Goal: Complete application form

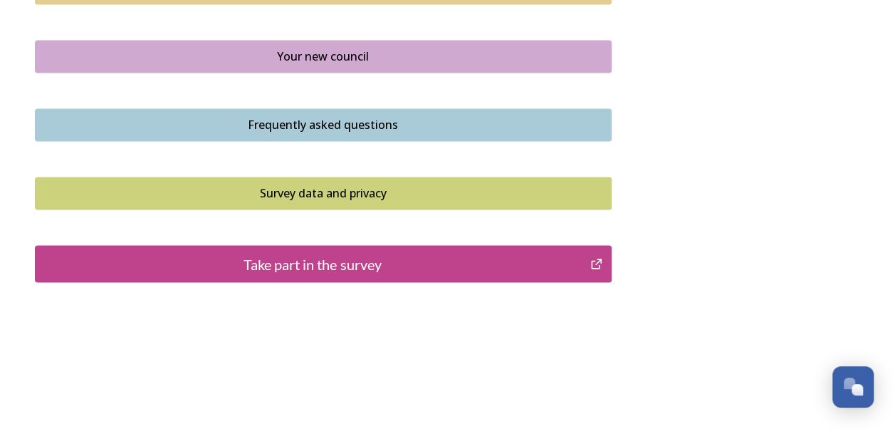
scroll to position [1100, 0]
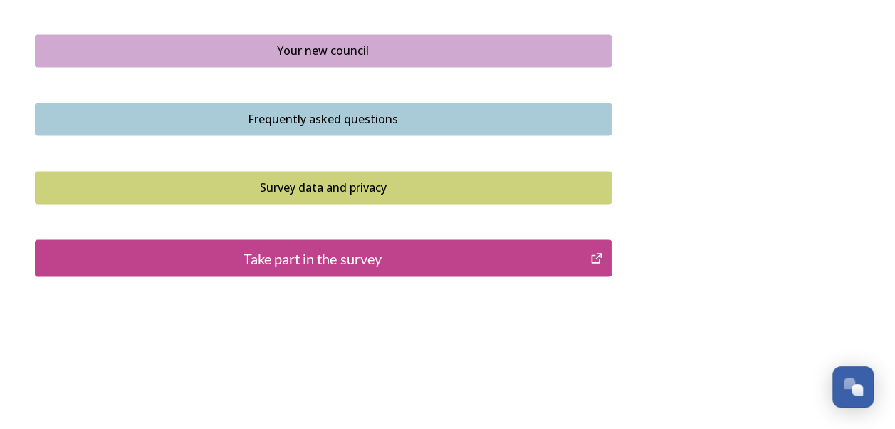
click at [496, 254] on div "Take part in the survey" at bounding box center [313, 257] width 541 height 21
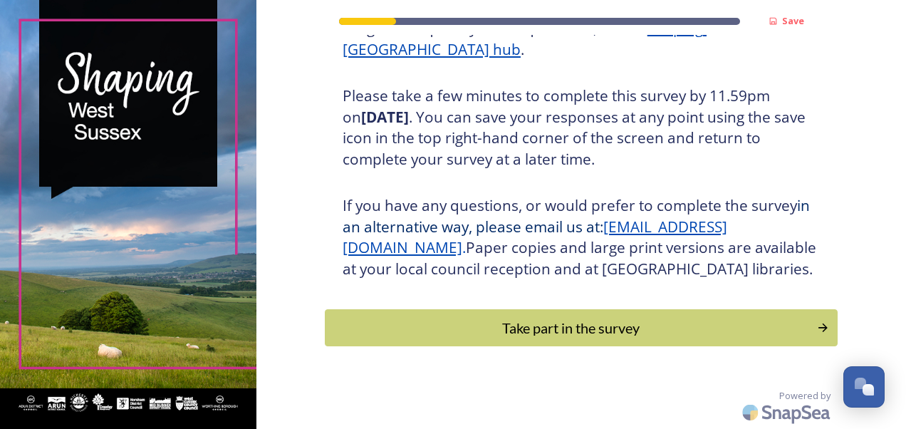
scroll to position [255, 0]
click at [511, 329] on div "Take part in the survey" at bounding box center [571, 327] width 482 height 21
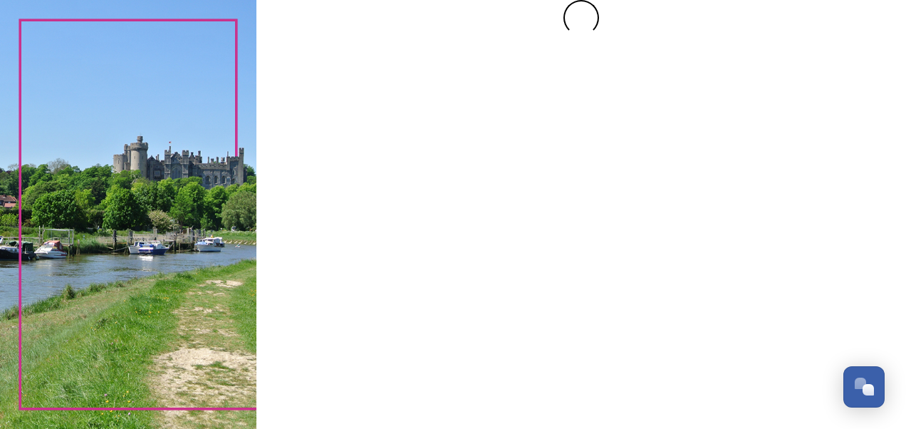
scroll to position [0, 0]
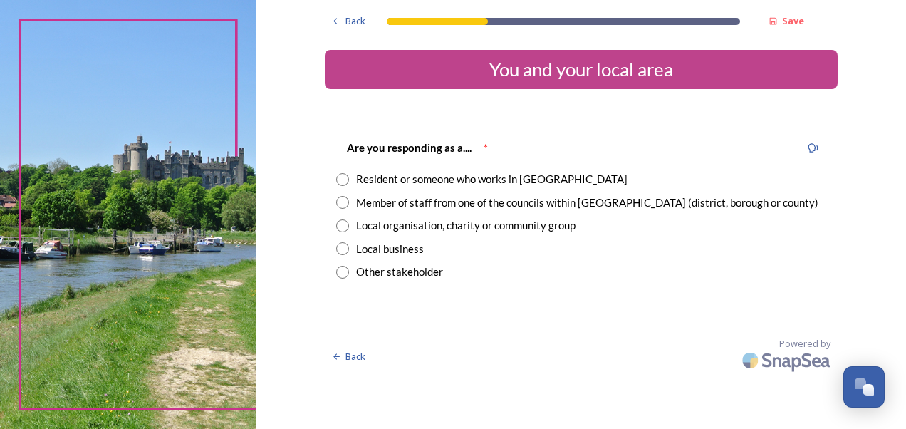
click at [344, 177] on input "radio" at bounding box center [342, 179] width 13 height 13
radio input "true"
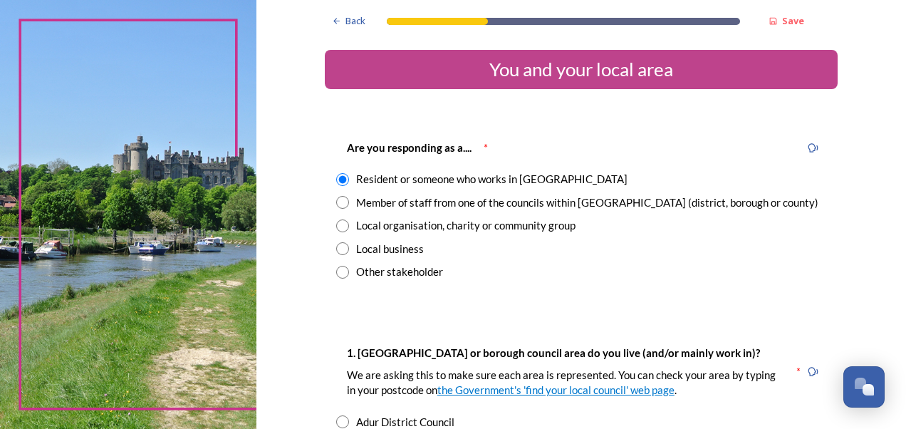
click at [337, 201] on input "radio" at bounding box center [342, 202] width 13 height 13
radio input "true"
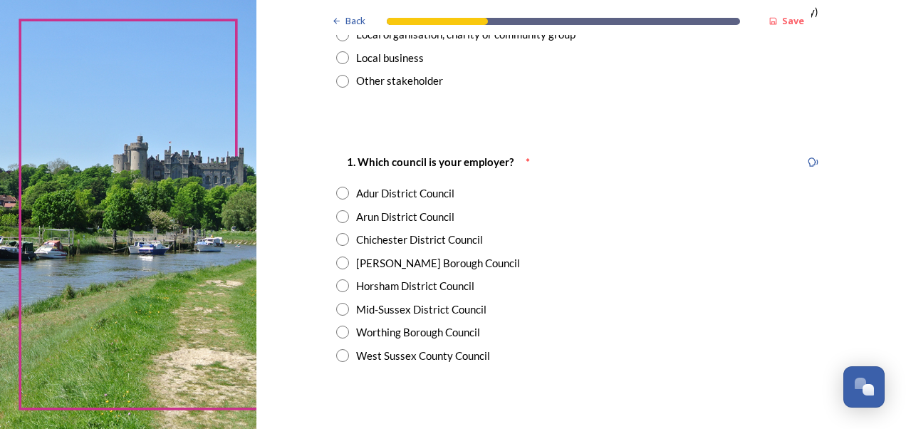
scroll to position [214, 0]
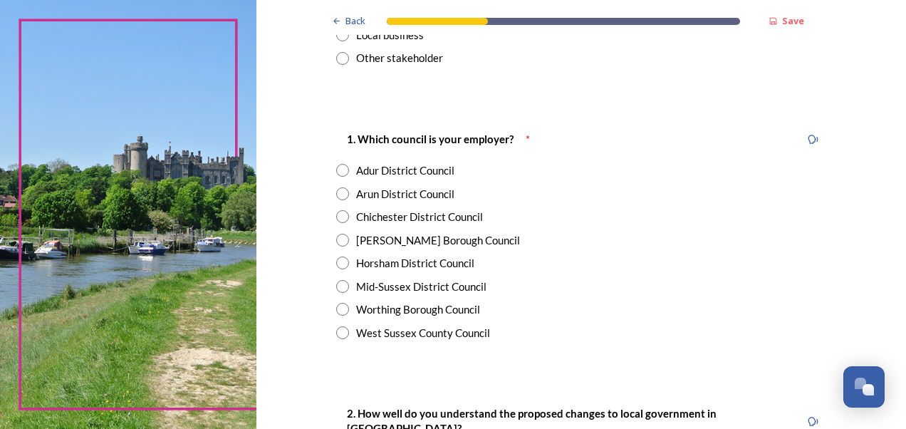
click at [336, 332] on input "radio" at bounding box center [342, 332] width 13 height 13
radio input "true"
click at [648, 316] on div "Worthing Borough Council" at bounding box center [581, 309] width 490 height 16
radio input "true"
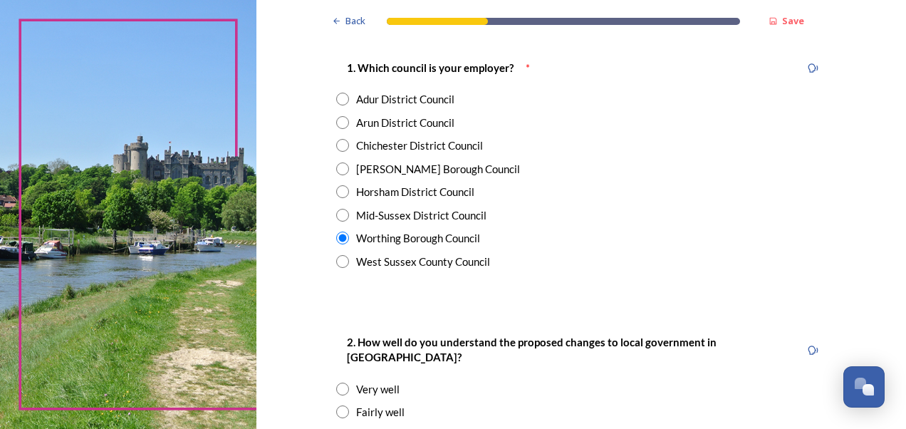
click at [336, 258] on input "radio" at bounding box center [342, 261] width 13 height 13
radio input "true"
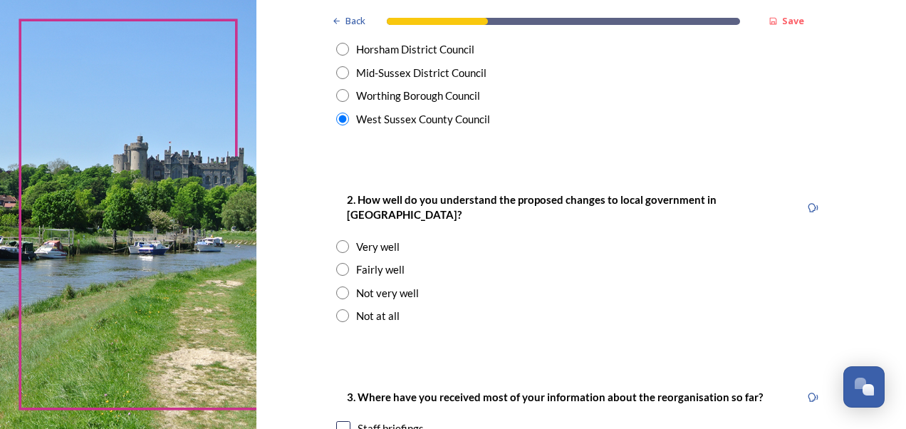
click at [336, 263] on input "radio" at bounding box center [342, 269] width 13 height 13
radio input "true"
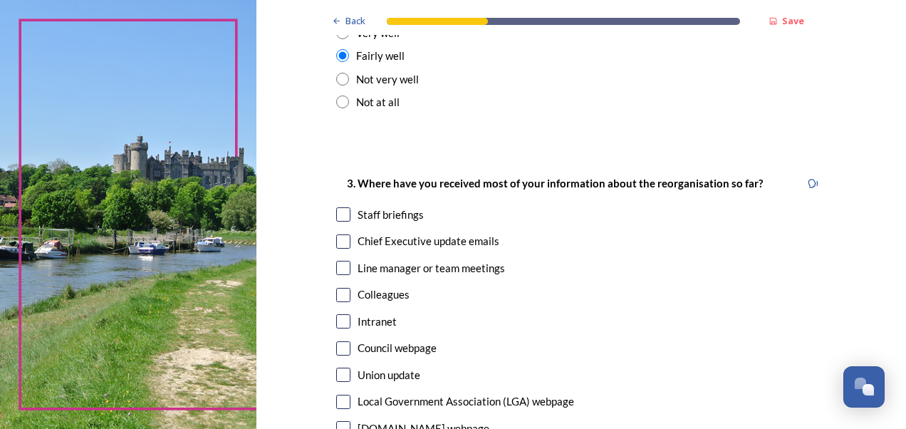
scroll to position [712, 0]
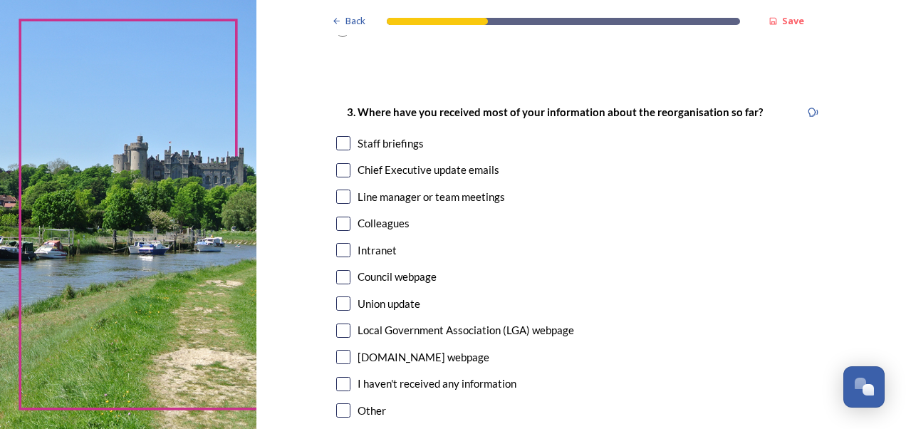
click at [337, 136] on input "checkbox" at bounding box center [343, 143] width 14 height 14
checkbox input "true"
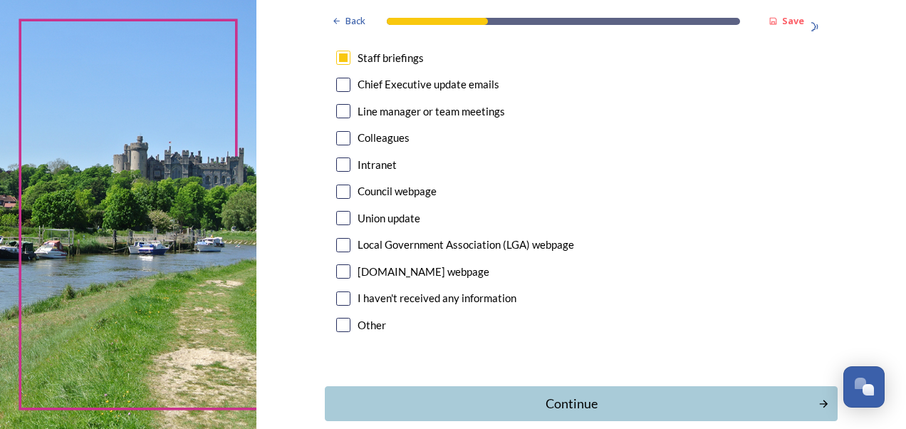
scroll to position [855, 0]
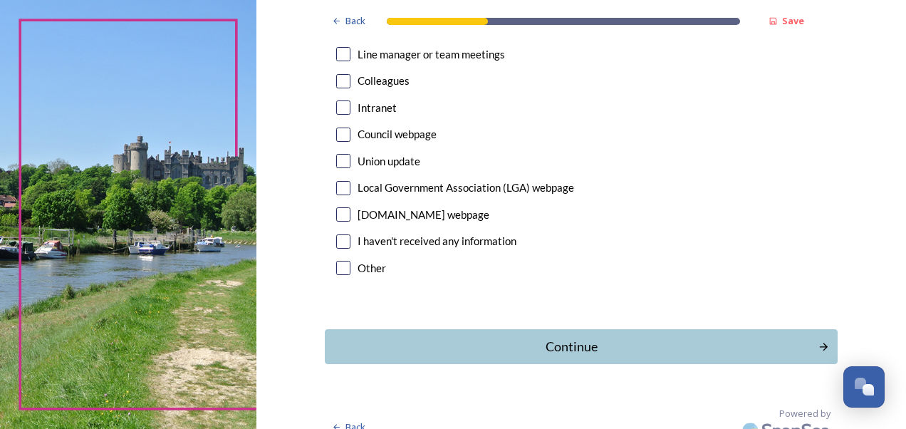
click at [336, 261] on input "checkbox" at bounding box center [343, 268] width 14 height 14
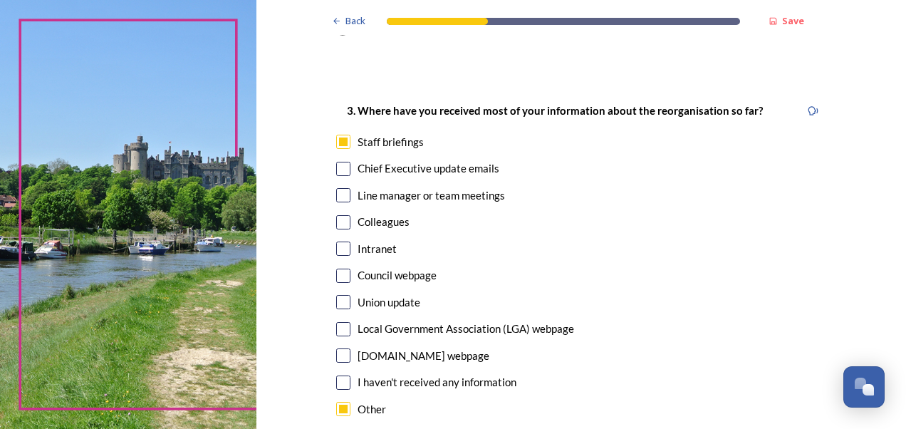
scroll to position [784, 0]
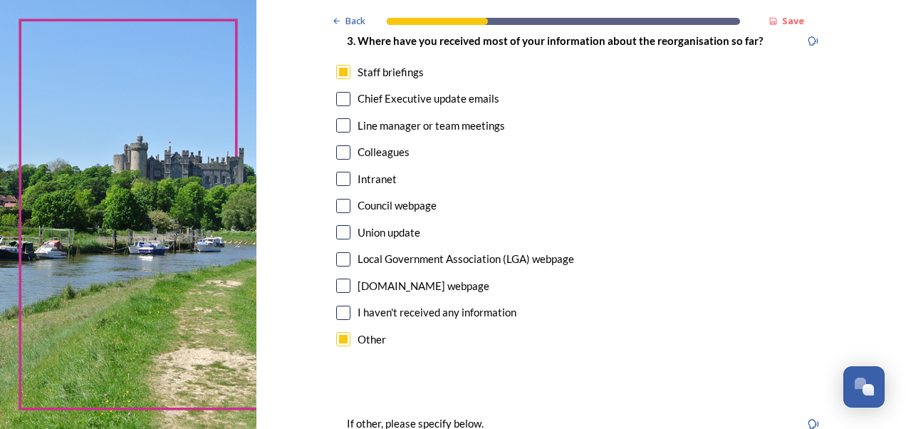
click at [337, 332] on input "checkbox" at bounding box center [343, 339] width 14 height 14
checkbox input "false"
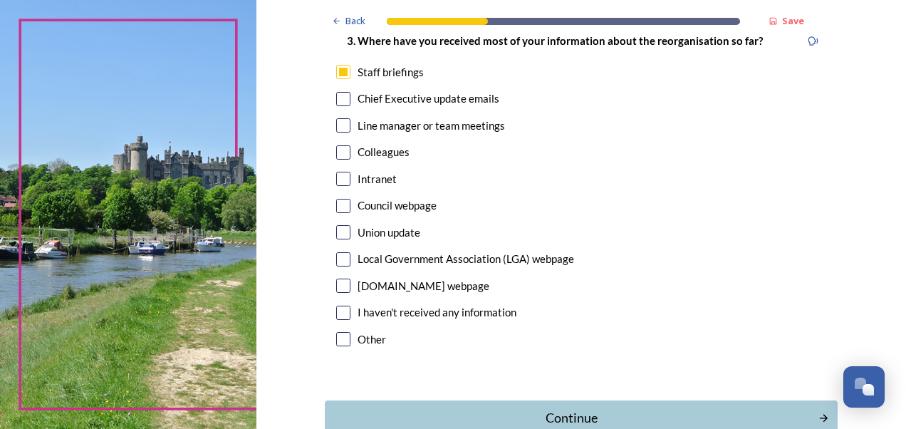
click at [338, 92] on input "checkbox" at bounding box center [343, 99] width 14 height 14
checkbox input "false"
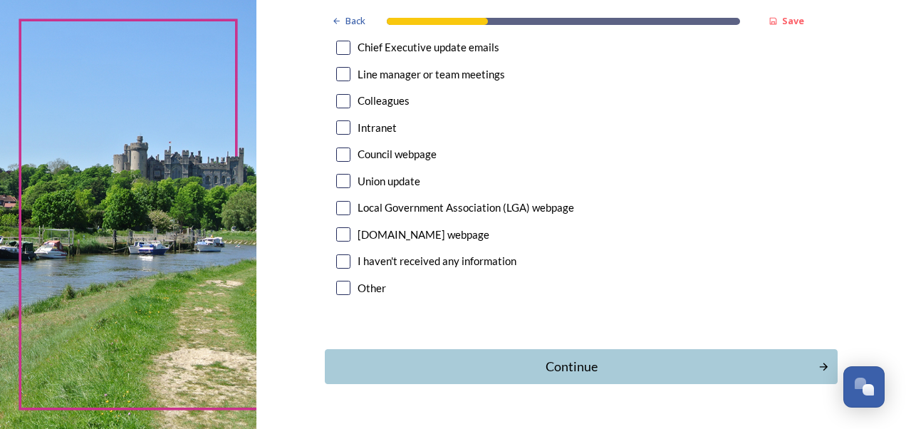
scroll to position [857, 0]
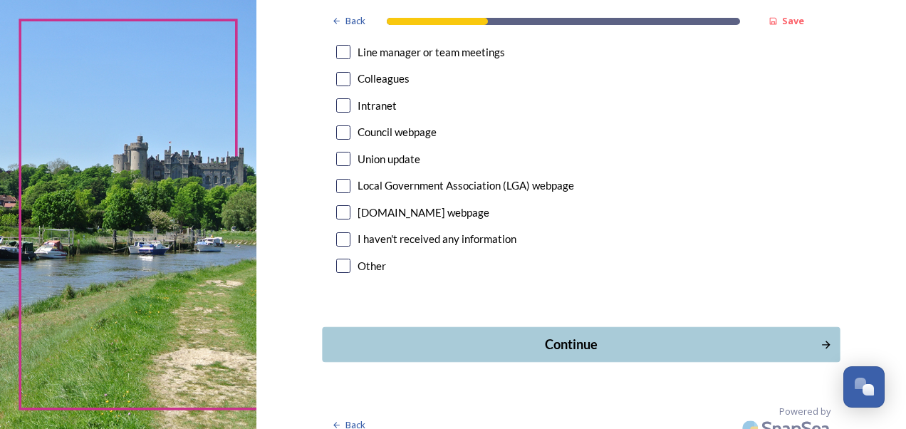
click at [678, 335] on div "Continue" at bounding box center [571, 344] width 482 height 19
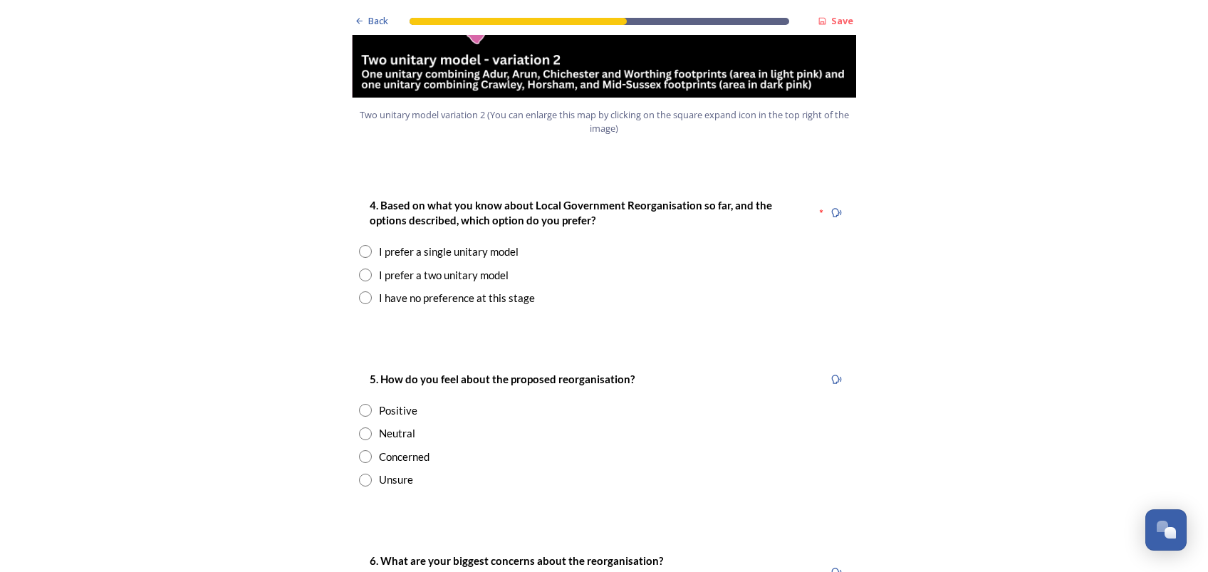
scroll to position [1804, 0]
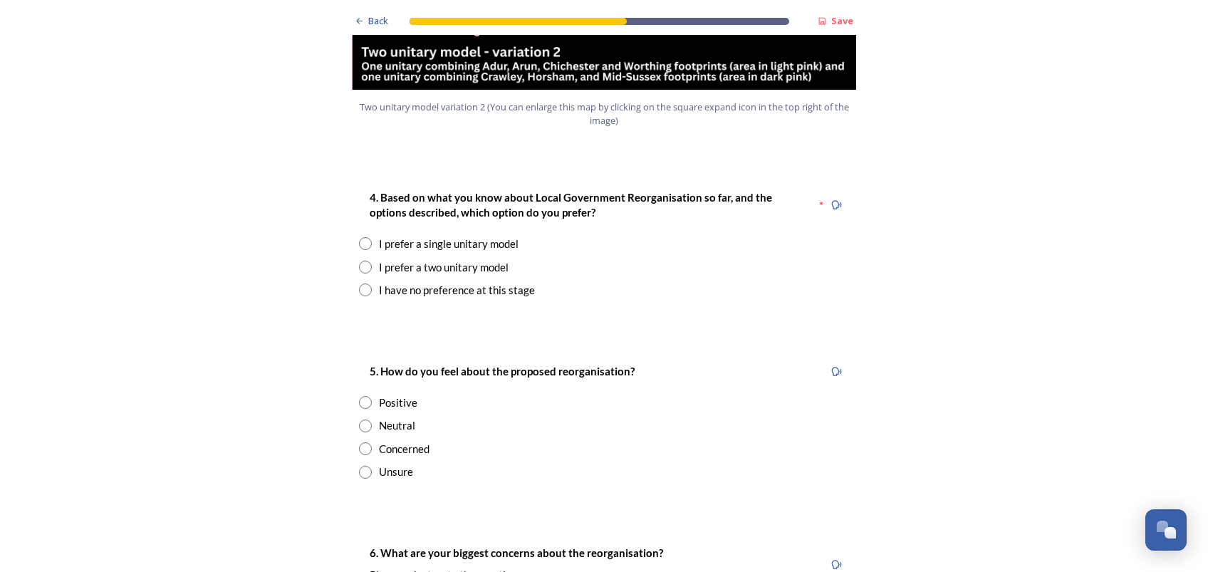
click at [450, 236] on div "I prefer a single unitary model" at bounding box center [449, 244] width 140 height 16
radio input "true"
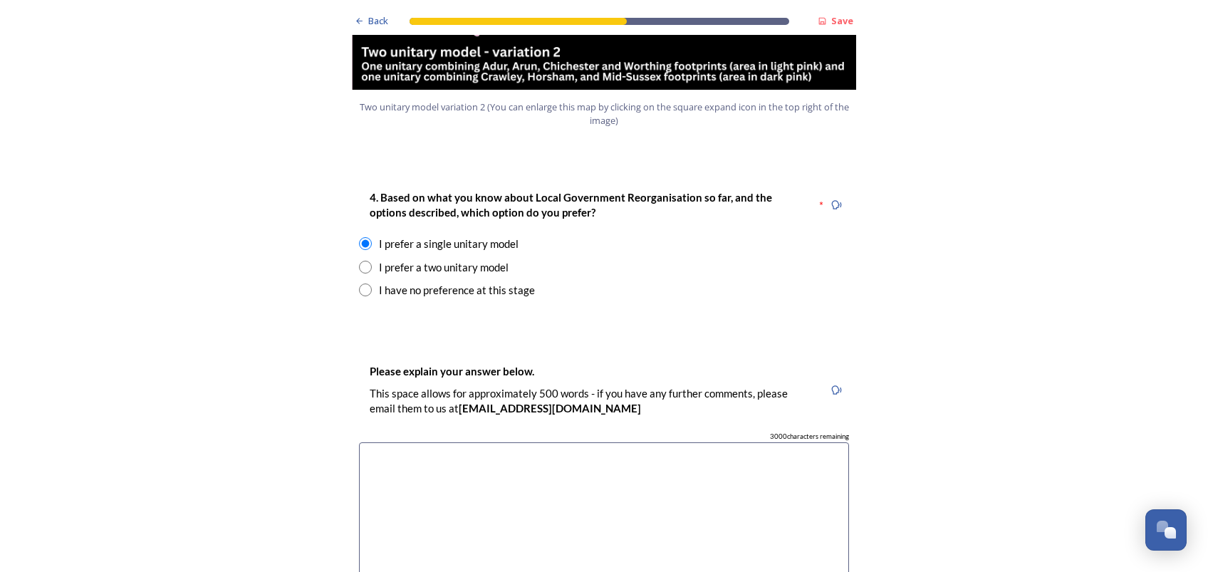
click at [360, 284] on input "radio" at bounding box center [365, 290] width 13 height 13
radio input "true"
click at [672, 274] on div "Back Save Prioritising future services As explained on our Shaping [GEOGRAPHIC_…" at bounding box center [604, 513] width 513 height 4634
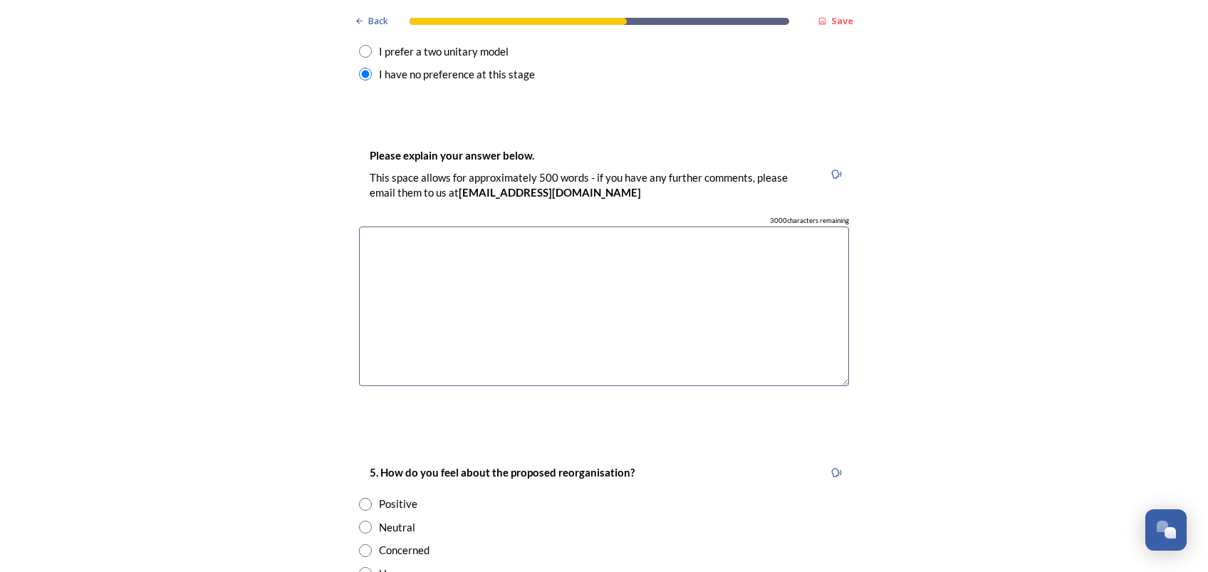
scroll to position [2280, 0]
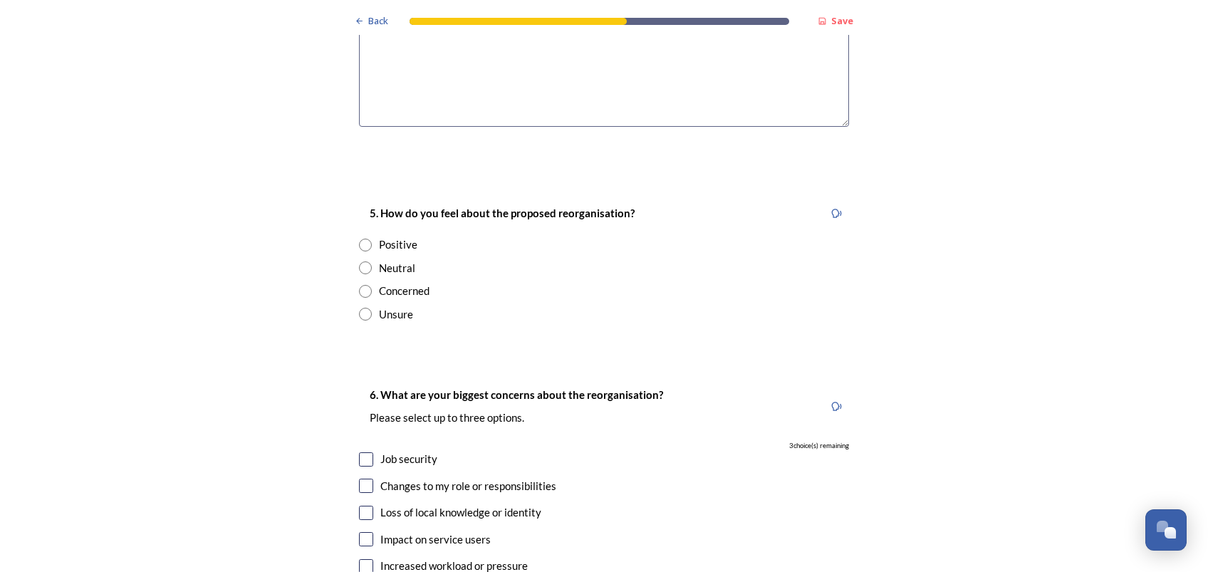
click at [359, 285] on input "radio" at bounding box center [365, 291] width 13 height 13
radio input "true"
click at [605, 261] on div "5. How do you feel about the proposed reorganisation? Positive Neutral Concerne…" at bounding box center [604, 263] width 513 height 146
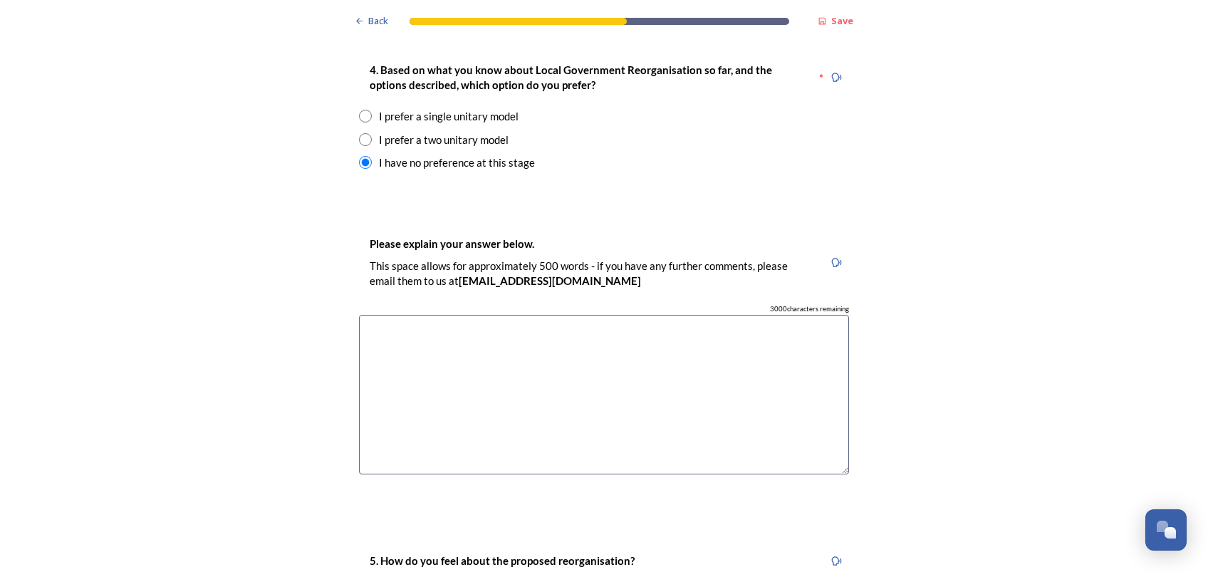
scroll to position [1899, 0]
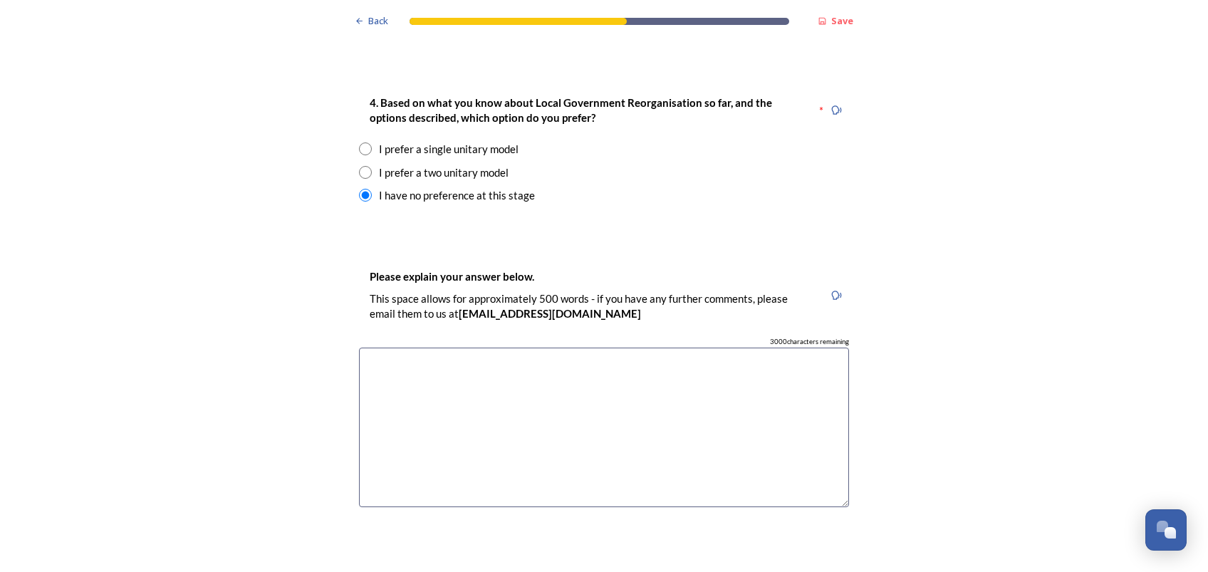
click at [416, 141] on div "I prefer a single unitary model" at bounding box center [449, 149] width 140 height 16
radio input "true"
click at [565, 348] on textarea at bounding box center [604, 428] width 490 height 160
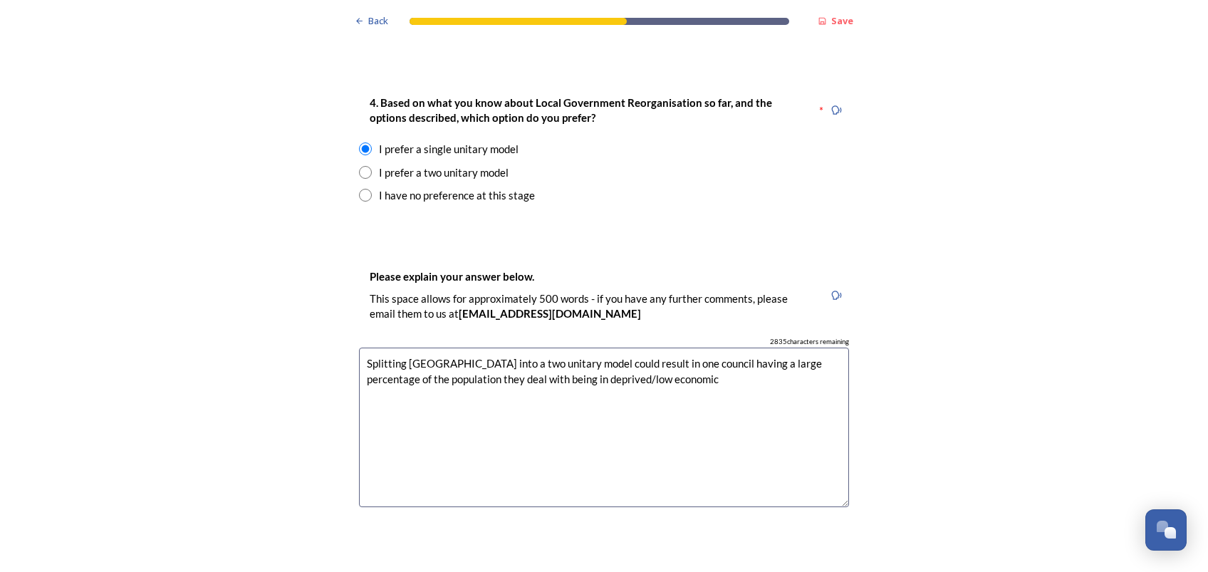
click at [378, 348] on textarea "Splitting [GEOGRAPHIC_DATA] into a two unitary model could result in one counci…" at bounding box center [604, 428] width 490 height 160
drag, startPoint x: 699, startPoint y: 318, endPoint x: 402, endPoint y: 377, distance: 302.0
click at [402, 377] on textarea "Splitting [GEOGRAPHIC_DATA] into a two unitary model could result in one counci…" at bounding box center [604, 428] width 490 height 160
click at [759, 348] on textarea "Splitting [GEOGRAPHIC_DATA] into a two unitary model could result in one counci…" at bounding box center [604, 428] width 490 height 160
click at [484, 348] on textarea "Splitting [GEOGRAPHIC_DATA] into a two unitary model could result in one counci…" at bounding box center [604, 428] width 490 height 160
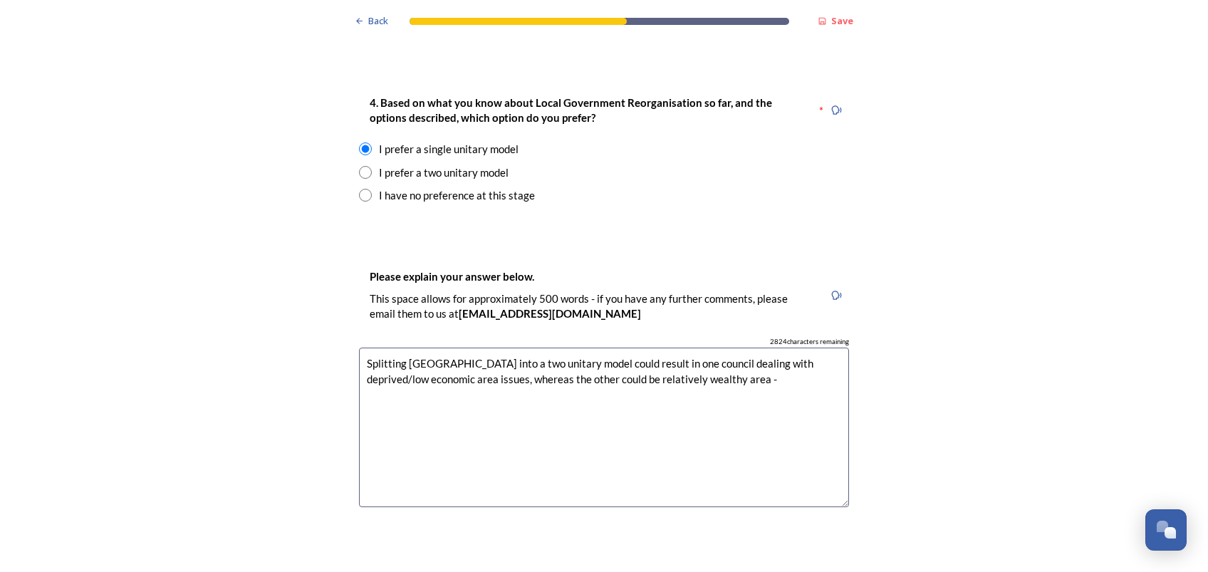
click at [758, 348] on textarea "Splitting [GEOGRAPHIC_DATA] into a two unitary model could result in one counci…" at bounding box center [604, 428] width 490 height 160
click at [693, 348] on textarea "Splitting [GEOGRAPHIC_DATA] into a two unitary model could result in one counci…" at bounding box center [604, 428] width 490 height 160
click at [543, 348] on textarea "Splitting [GEOGRAPHIC_DATA] into a two unitary model could result in one counci…" at bounding box center [604, 428] width 490 height 160
drag, startPoint x: 483, startPoint y: 355, endPoint x: 544, endPoint y: 353, distance: 61.3
click at [544, 353] on textarea "Splitting [GEOGRAPHIC_DATA] into a two unitary model could result in one counci…" at bounding box center [604, 428] width 490 height 160
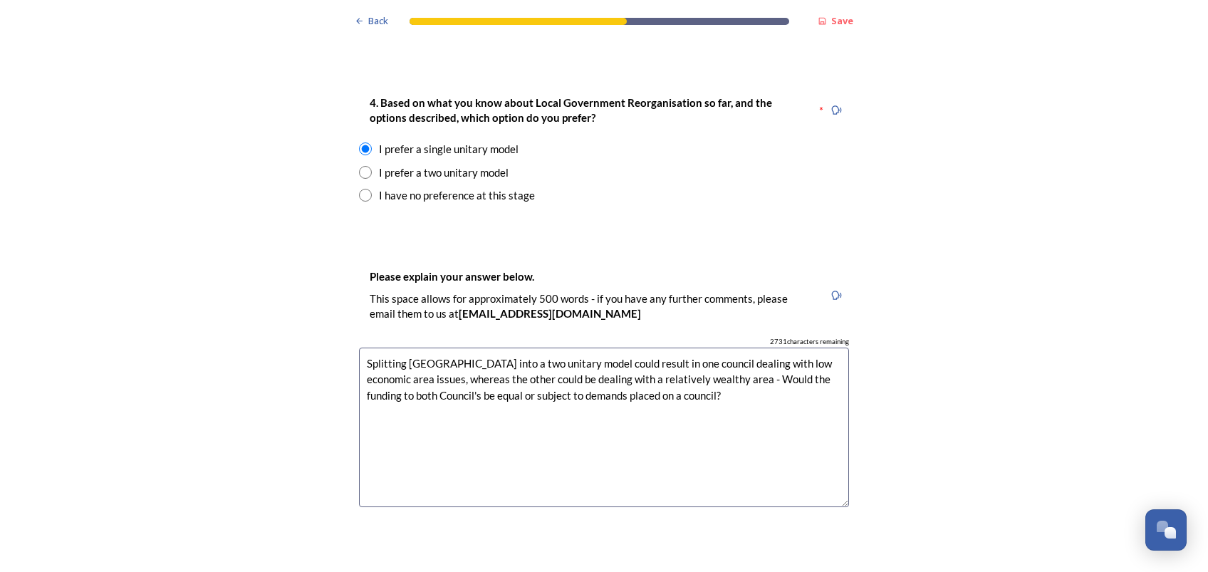
click at [756, 348] on textarea "Splitting [GEOGRAPHIC_DATA] into a two unitary model could result in one counci…" at bounding box center [604, 428] width 490 height 160
click at [730, 352] on textarea "Splitting [GEOGRAPHIC_DATA] into a two unitary model could result in one counci…" at bounding box center [604, 428] width 490 height 160
drag, startPoint x: 358, startPoint y: 313, endPoint x: 771, endPoint y: 379, distance: 419.0
click at [771, 379] on textarea "Splitting [GEOGRAPHIC_DATA] into a two unitary model could result in one counci…" at bounding box center [604, 428] width 490 height 160
click at [739, 416] on textarea "Splitting [GEOGRAPHIC_DATA] into a two unitary model could result in one counci…" at bounding box center [604, 428] width 490 height 160
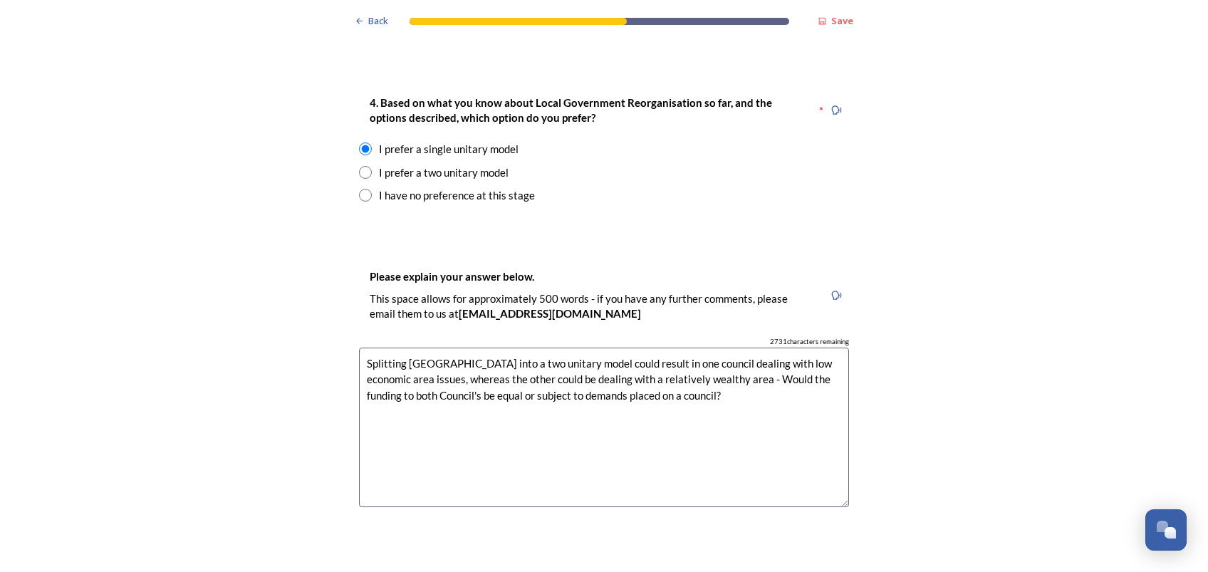
drag, startPoint x: 714, startPoint y: 339, endPoint x: 336, endPoint y: 308, distance: 378.9
click at [336, 308] on div "Back Save Prioritising future services As explained on our Shaping [GEOGRAPHIC_…" at bounding box center [604, 418] width 1208 height 4634
click at [578, 348] on textarea "Splitting [GEOGRAPHIC_DATA] into a two unitary model could result in one counci…" at bounding box center [604, 428] width 490 height 160
drag, startPoint x: 576, startPoint y: 317, endPoint x: 715, endPoint y: 336, distance: 140.2
click at [715, 348] on textarea "Splitting [GEOGRAPHIC_DATA] into a two unitary model could result in one counci…" at bounding box center [604, 428] width 490 height 160
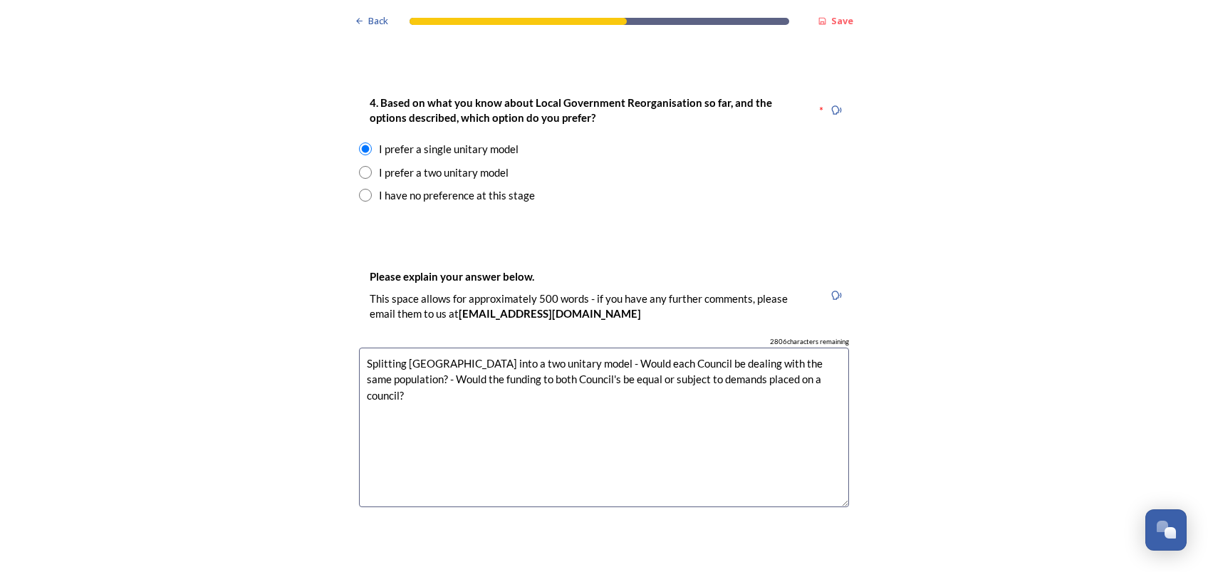
drag, startPoint x: 766, startPoint y: 318, endPoint x: 838, endPoint y: 341, distance: 76.4
click at [767, 348] on textarea "Splitting [GEOGRAPHIC_DATA] into a two unitary model - Would each Council be de…" at bounding box center [604, 428] width 490 height 160
click at [785, 348] on textarea "Splitting [GEOGRAPHIC_DATA] into a two unitary model - Would each Council be ro…" at bounding box center [604, 428] width 490 height 160
click at [558, 359] on textarea "Splitting [GEOGRAPHIC_DATA] into a two unitary model - Would each Council be ro…" at bounding box center [604, 428] width 490 height 160
click at [690, 348] on textarea "Splitting [GEOGRAPHIC_DATA] into a two unitary model - Would each Council be ro…" at bounding box center [604, 428] width 490 height 160
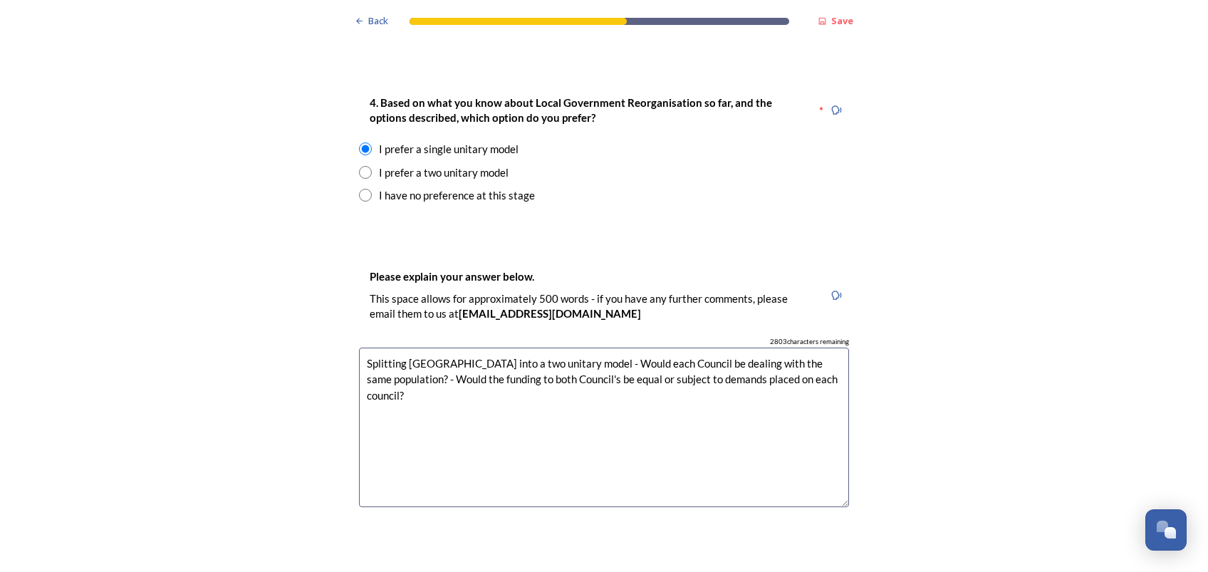
drag, startPoint x: 407, startPoint y: 335, endPoint x: 536, endPoint y: 333, distance: 128.2
click at [410, 348] on textarea "Splitting [GEOGRAPHIC_DATA] into a two unitary model - Would each Council be de…" at bounding box center [604, 428] width 490 height 160
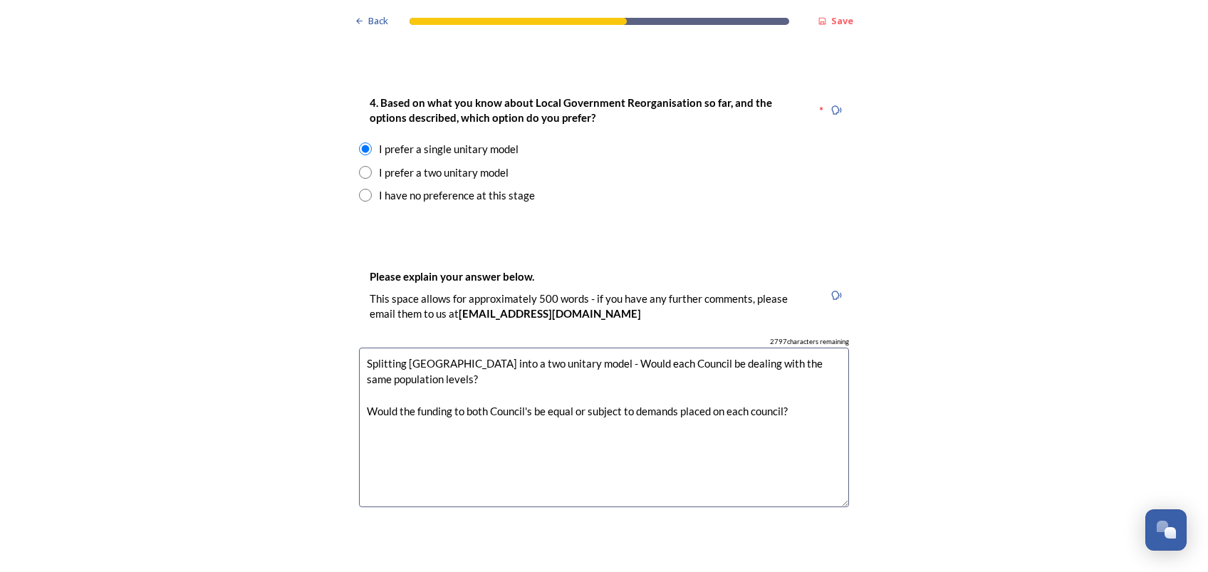
click at [577, 348] on textarea "Splitting [GEOGRAPHIC_DATA] into a two unitary model - Would each Council be de…" at bounding box center [604, 428] width 490 height 160
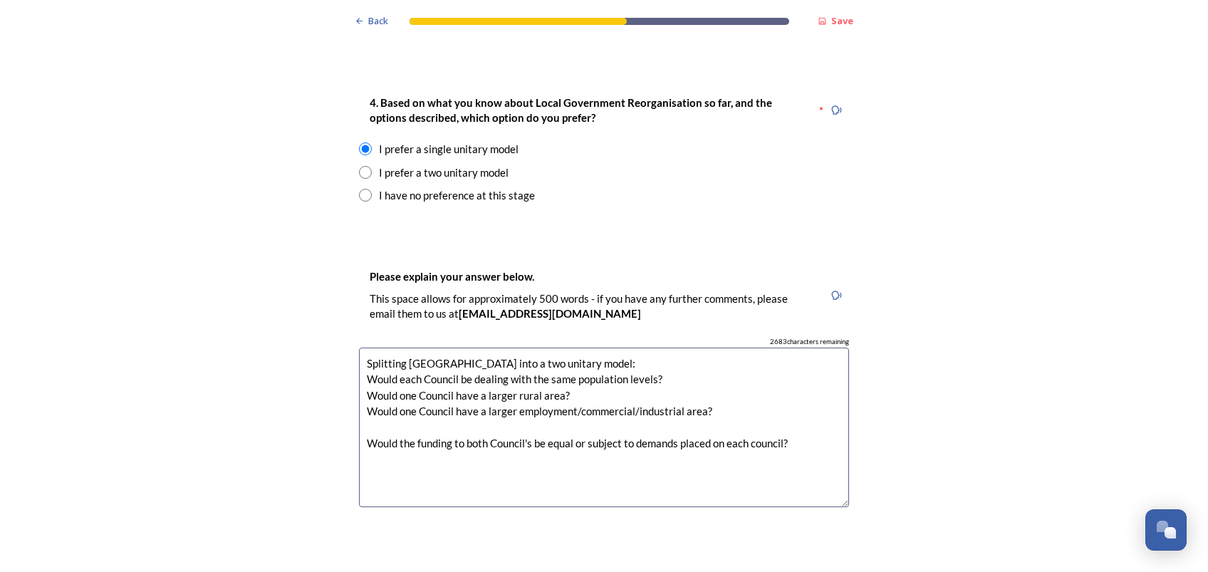
click at [674, 406] on textarea "Splitting [GEOGRAPHIC_DATA] into a two unitary model: Would each Council be dea…" at bounding box center [604, 428] width 490 height 160
drag, startPoint x: 712, startPoint y: 435, endPoint x: 1099, endPoint y: 398, distance: 388.5
click at [713, 428] on textarea "Splitting [GEOGRAPHIC_DATA] into a two unitary model: Would each Council be dea…" at bounding box center [604, 428] width 490 height 160
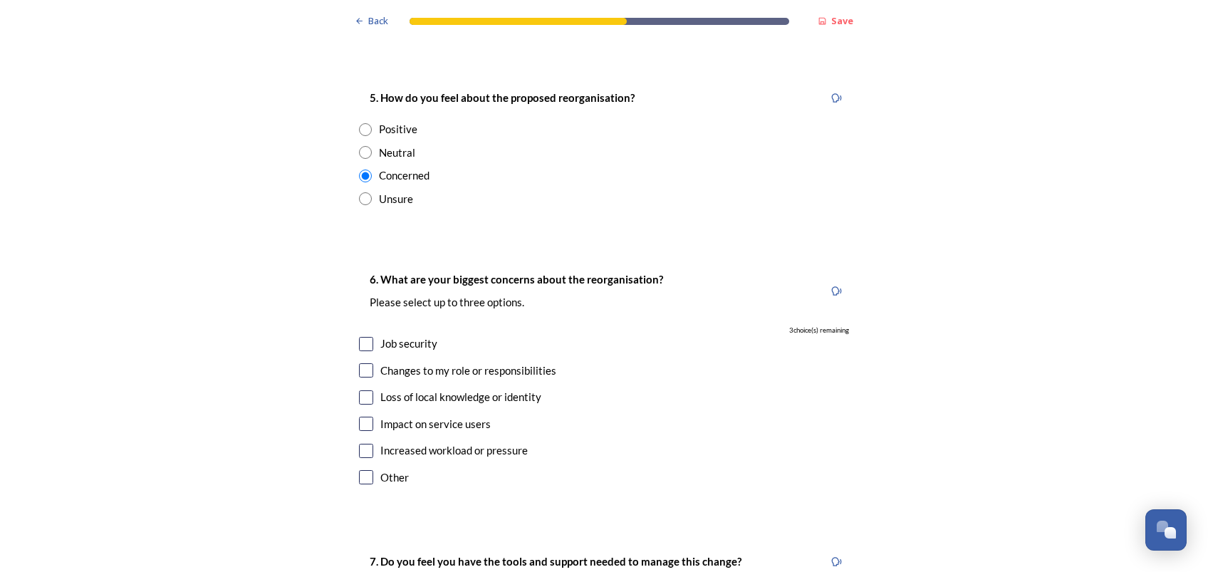
scroll to position [2469, 0]
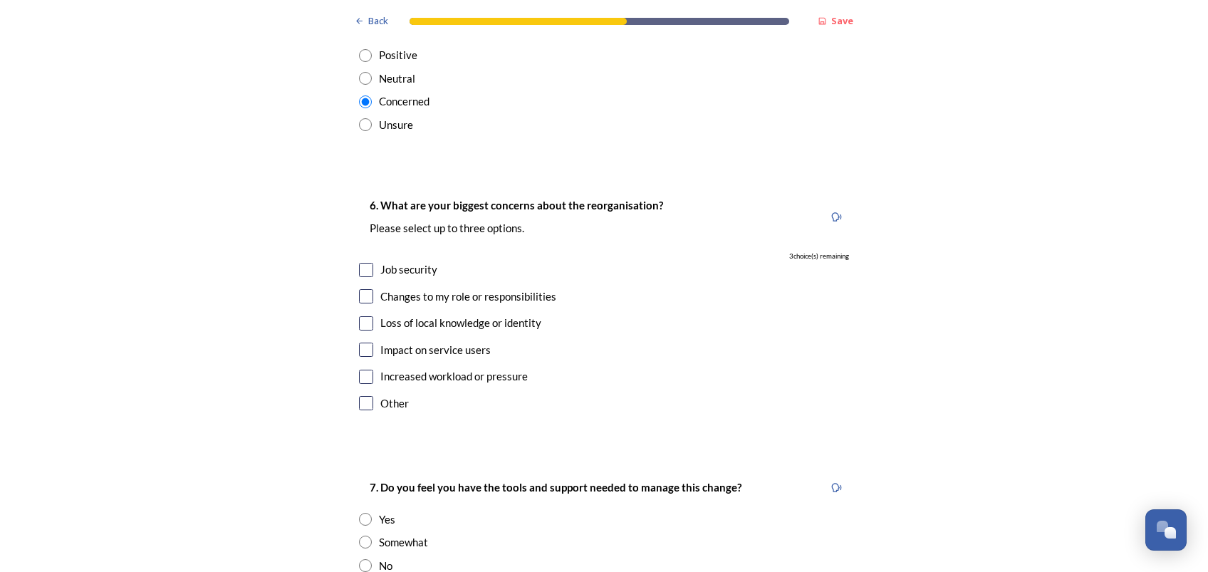
type textarea "Splitting [GEOGRAPHIC_DATA] into a two unitary model: Would each Council be dea…"
click at [362, 263] on input "checkbox" at bounding box center [366, 270] width 14 height 14
checkbox input "true"
click at [359, 289] on input "checkbox" at bounding box center [366, 296] width 14 height 14
checkbox input "true"
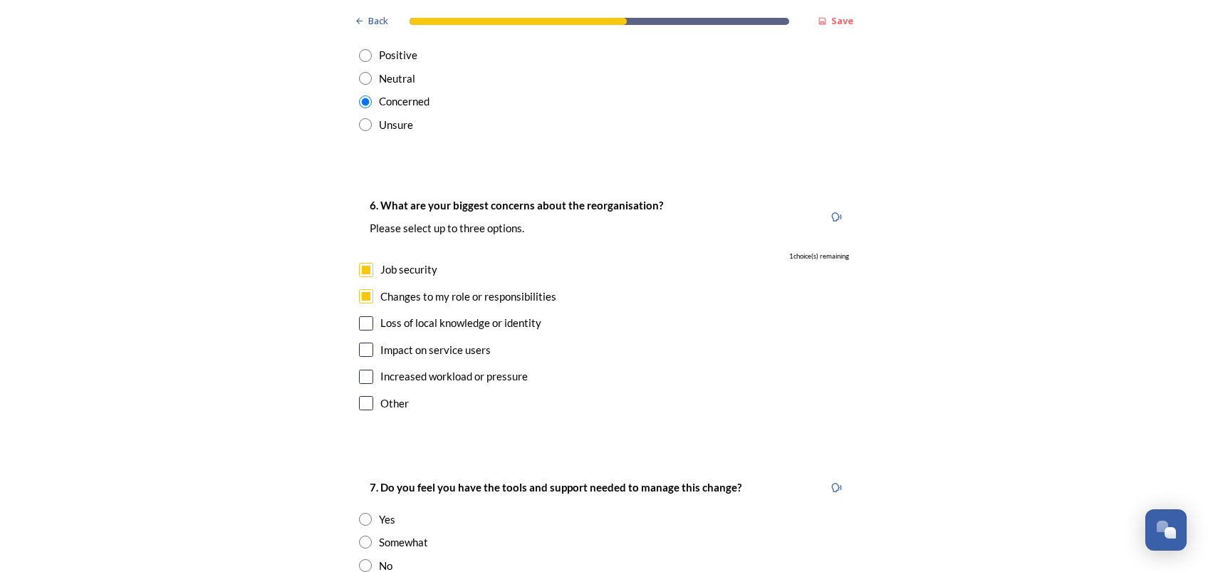
click at [359, 343] on input "checkbox" at bounding box center [366, 350] width 14 height 14
checkbox input "true"
click at [363, 370] on input "checkbox" at bounding box center [366, 377] width 14 height 14
checkbox input "false"
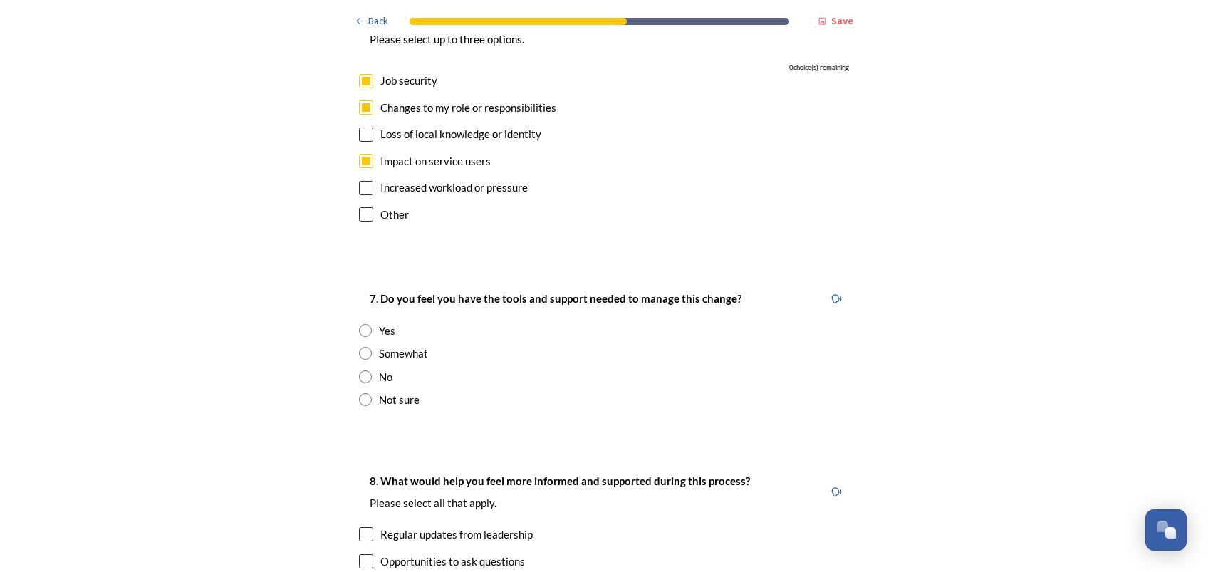
scroll to position [2659, 0]
click at [359, 323] on input "radio" at bounding box center [365, 329] width 13 height 13
radio input "true"
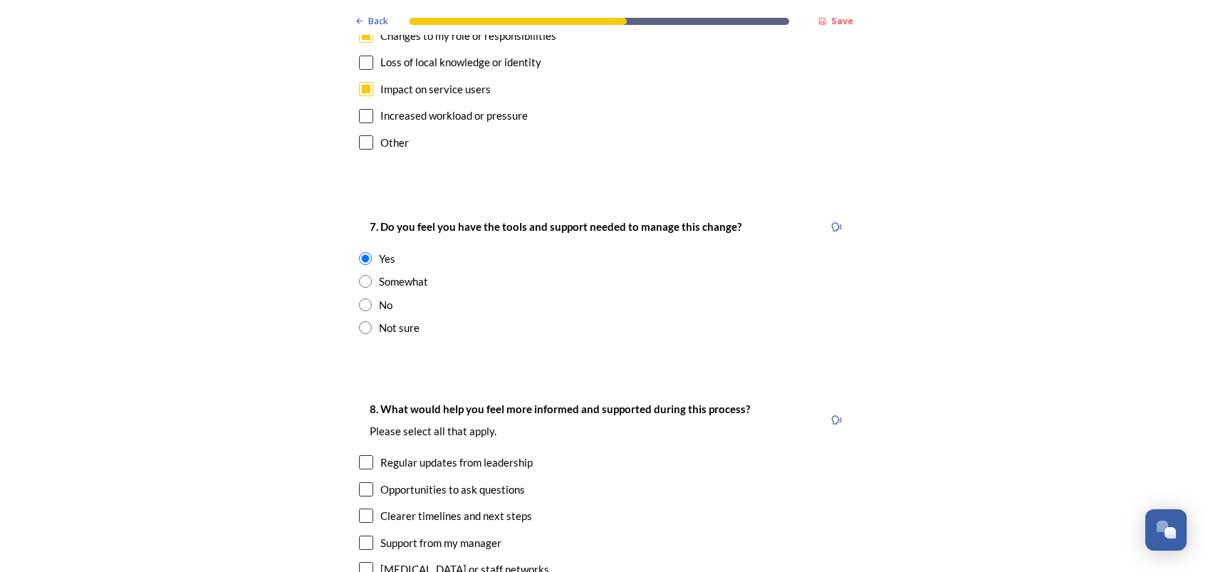
scroll to position [2849, 0]
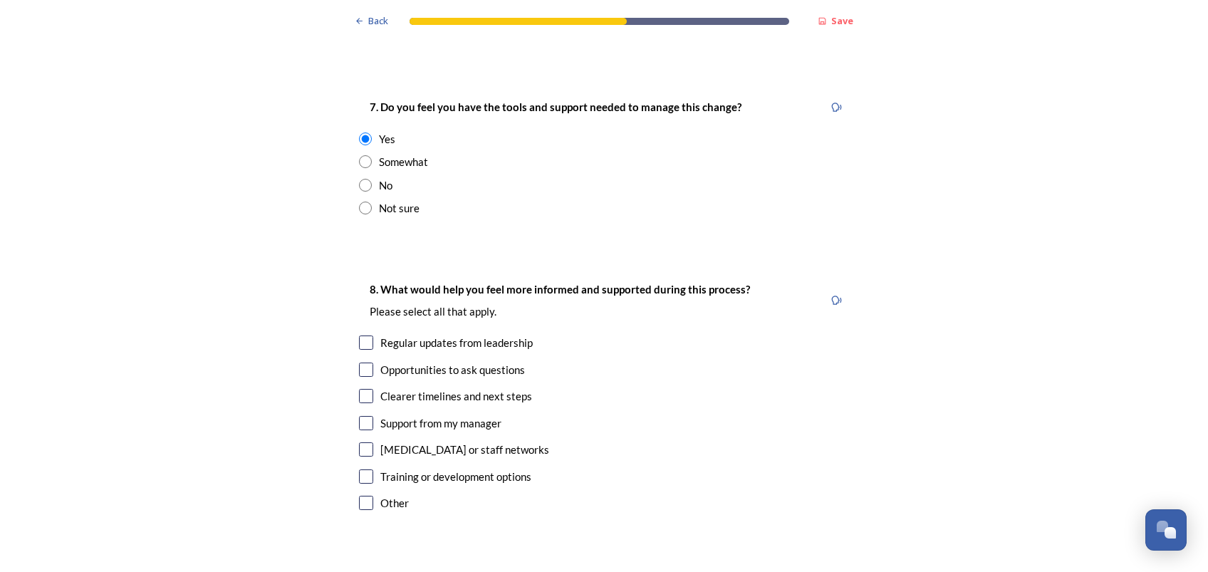
click at [359, 202] on input "radio" at bounding box center [365, 208] width 13 height 13
radio input "true"
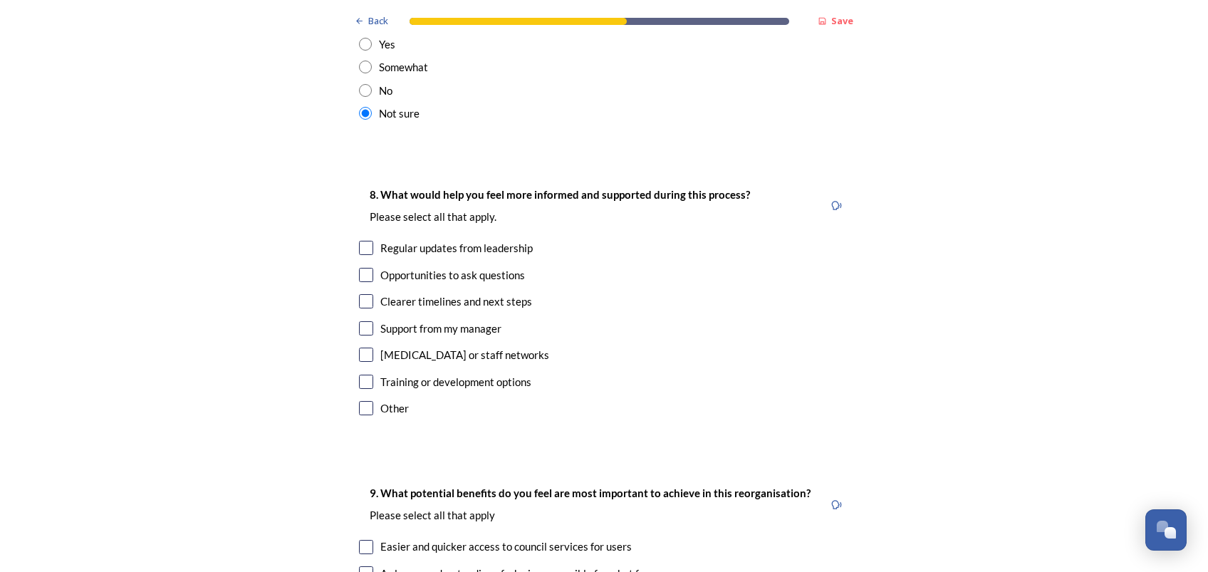
click at [363, 241] on input "checkbox" at bounding box center [366, 248] width 14 height 14
checkbox input "true"
click at [360, 268] on input "checkbox" at bounding box center [366, 275] width 14 height 14
checkbox input "true"
click at [360, 375] on input "checkbox" at bounding box center [366, 382] width 14 height 14
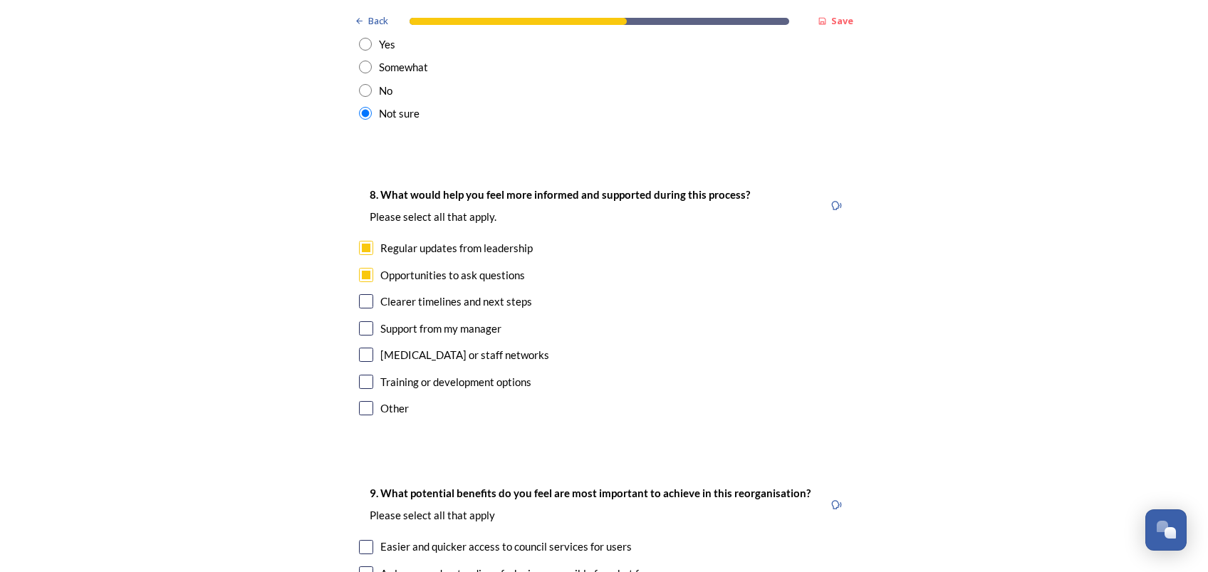
checkbox input "true"
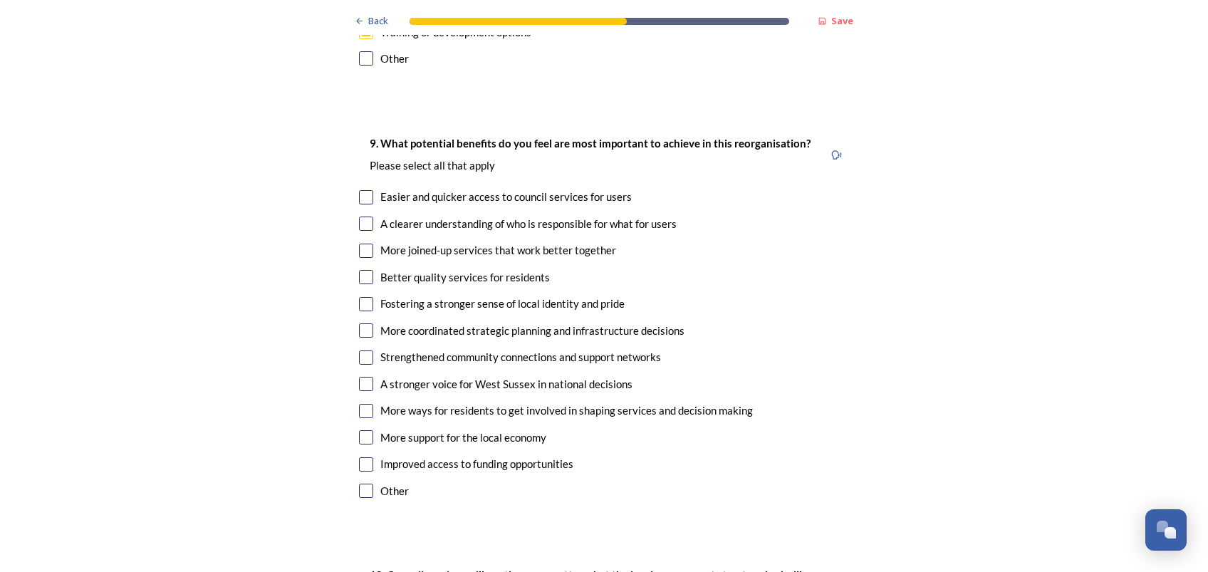
scroll to position [3324, 0]
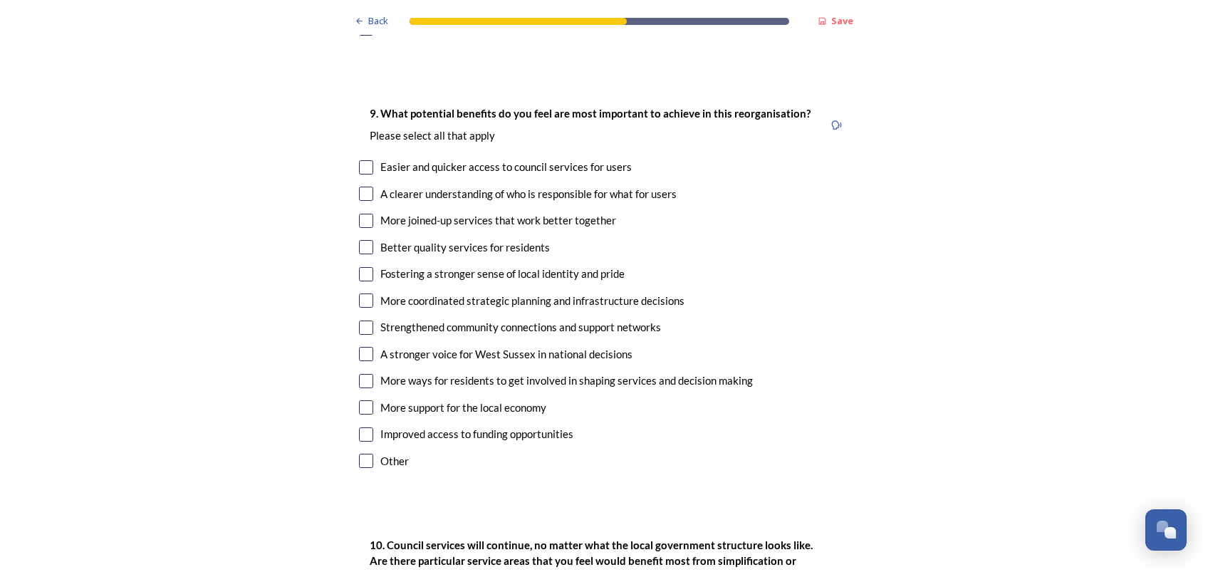
click at [361, 160] on input "checkbox" at bounding box center [366, 167] width 14 height 14
checkbox input "true"
click at [359, 240] on input "checkbox" at bounding box center [366, 247] width 14 height 14
checkbox input "true"
click at [360, 400] on input "checkbox" at bounding box center [366, 407] width 14 height 14
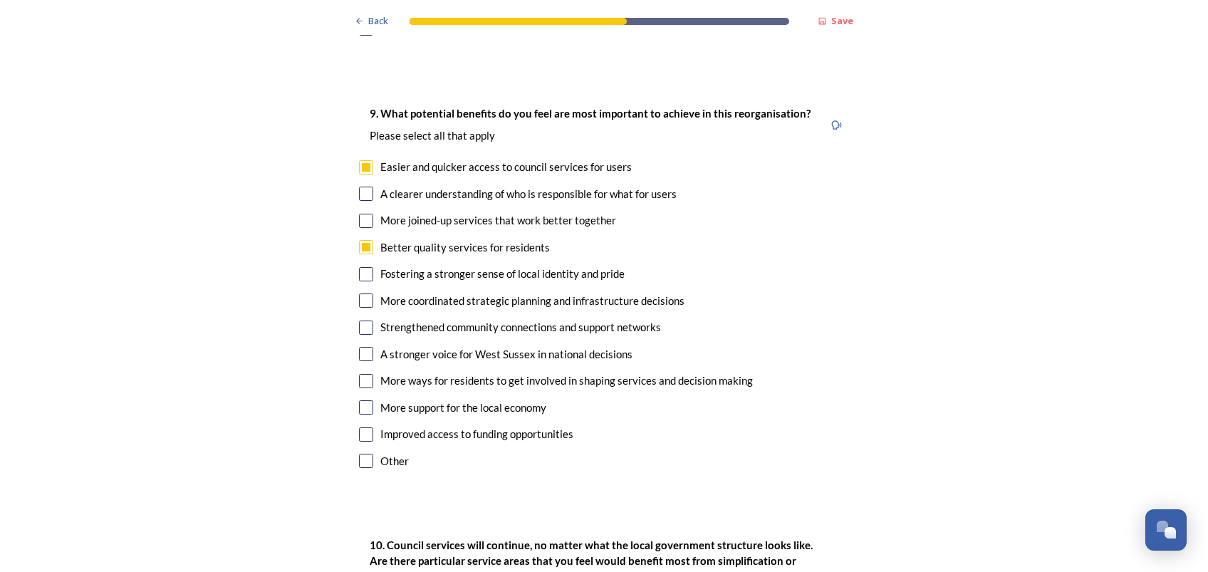
checkbox input "true"
click at [359, 427] on input "checkbox" at bounding box center [366, 434] width 14 height 14
checkbox input "true"
click at [359, 187] on input "checkbox" at bounding box center [366, 194] width 14 height 14
checkbox input "true"
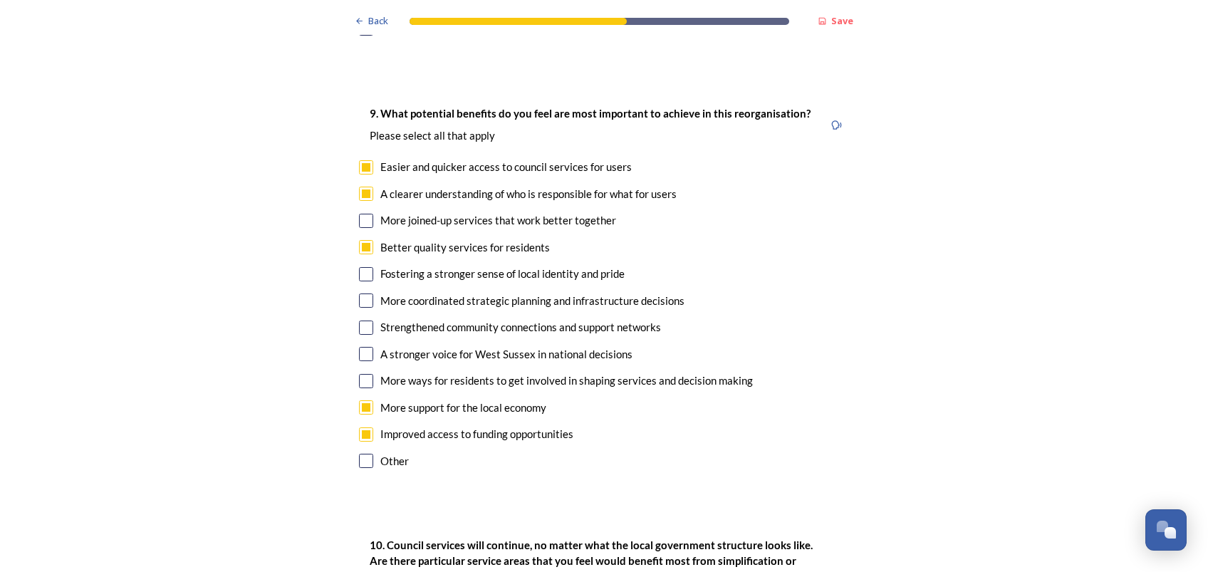
click at [360, 214] on input "checkbox" at bounding box center [366, 221] width 14 height 14
checkbox input "true"
click at [361, 293] on input "checkbox" at bounding box center [366, 300] width 14 height 14
checkbox input "true"
click at [363, 321] on input "checkbox" at bounding box center [366, 328] width 14 height 14
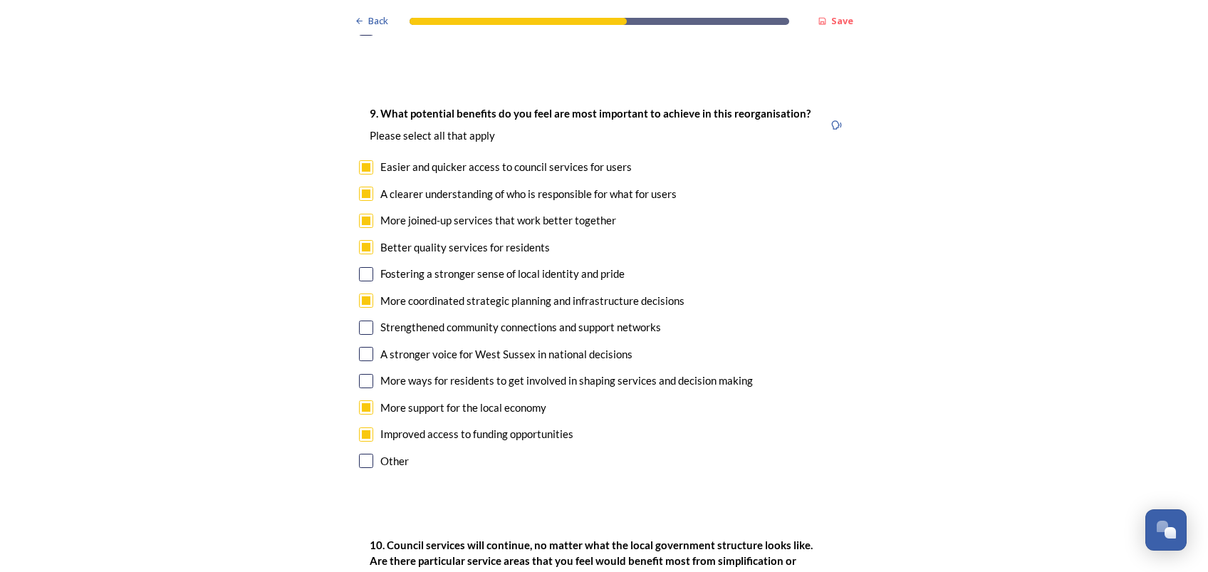
checkbox input "true"
click at [594, 428] on div "9. What potential benefits do you feel are most important to achieve in this re…" at bounding box center [604, 288] width 513 height 397
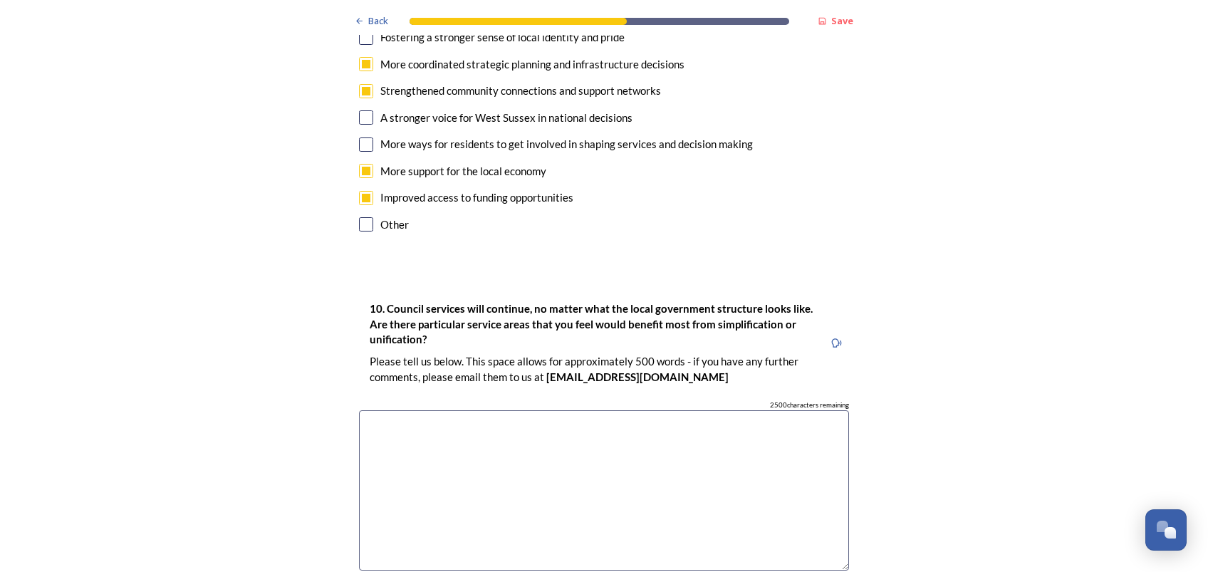
scroll to position [3609, 0]
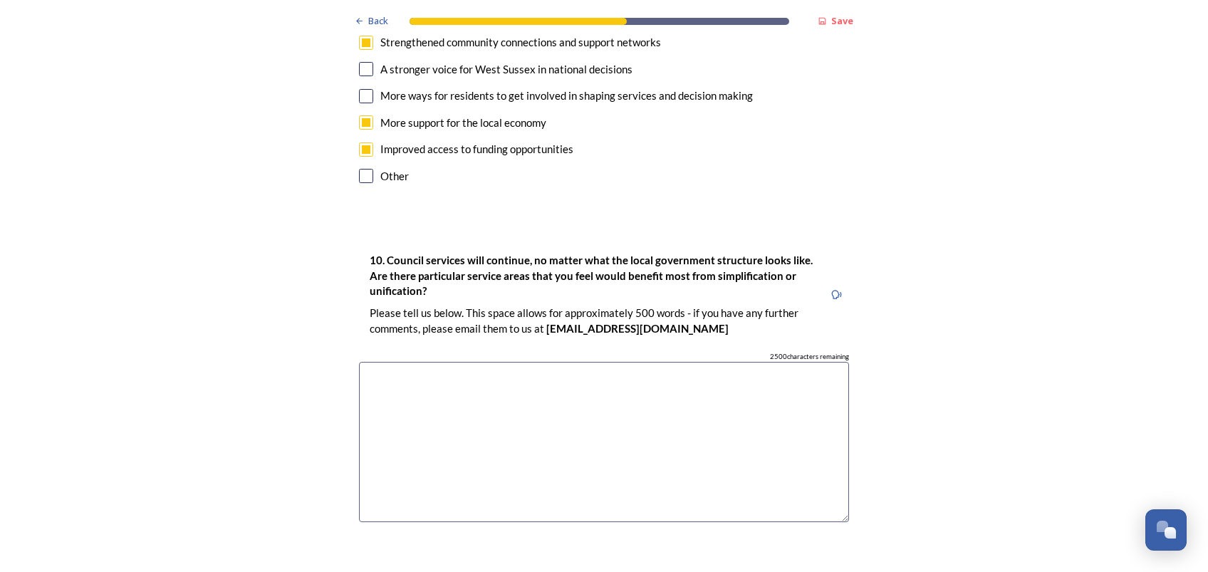
click at [466, 378] on textarea at bounding box center [604, 442] width 490 height 160
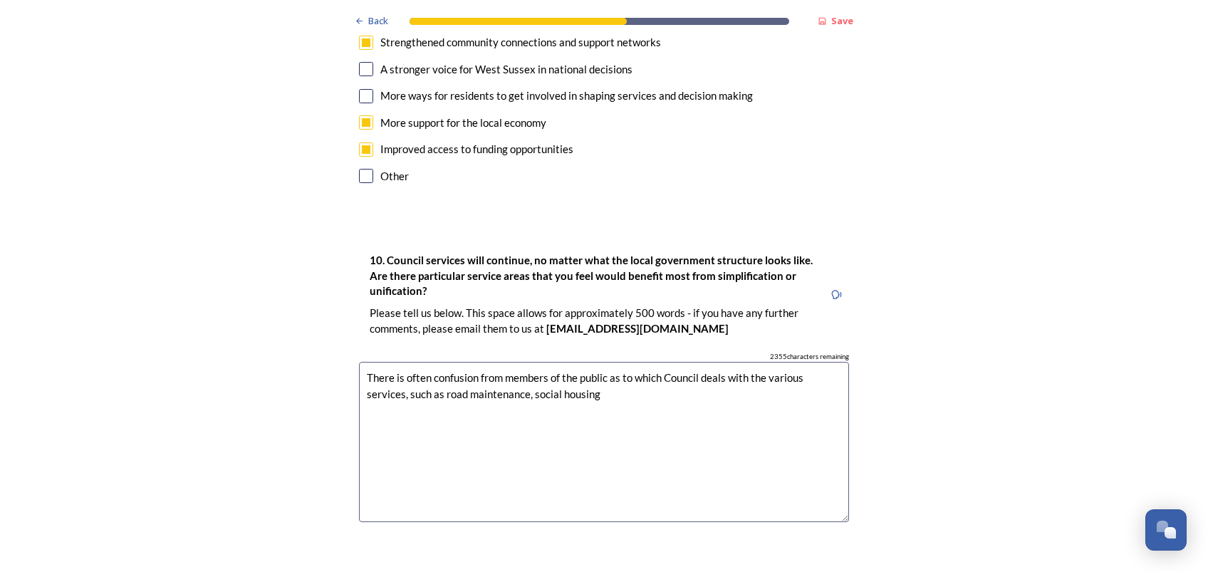
click at [524, 362] on textarea "There is often confusion from members of the public as to which Council deals w…" at bounding box center [604, 442] width 490 height 160
click at [360, 362] on textarea "There is often confusion from members of the public as to which Council deals w…" at bounding box center [604, 442] width 490 height 160
click at [518, 362] on textarea "Currently there is often confusion from members of the public as to which Counc…" at bounding box center [604, 442] width 490 height 160
click at [724, 362] on textarea "Currently there is often confusion ,from members of the public, as to which Cou…" at bounding box center [604, 442] width 490 height 160
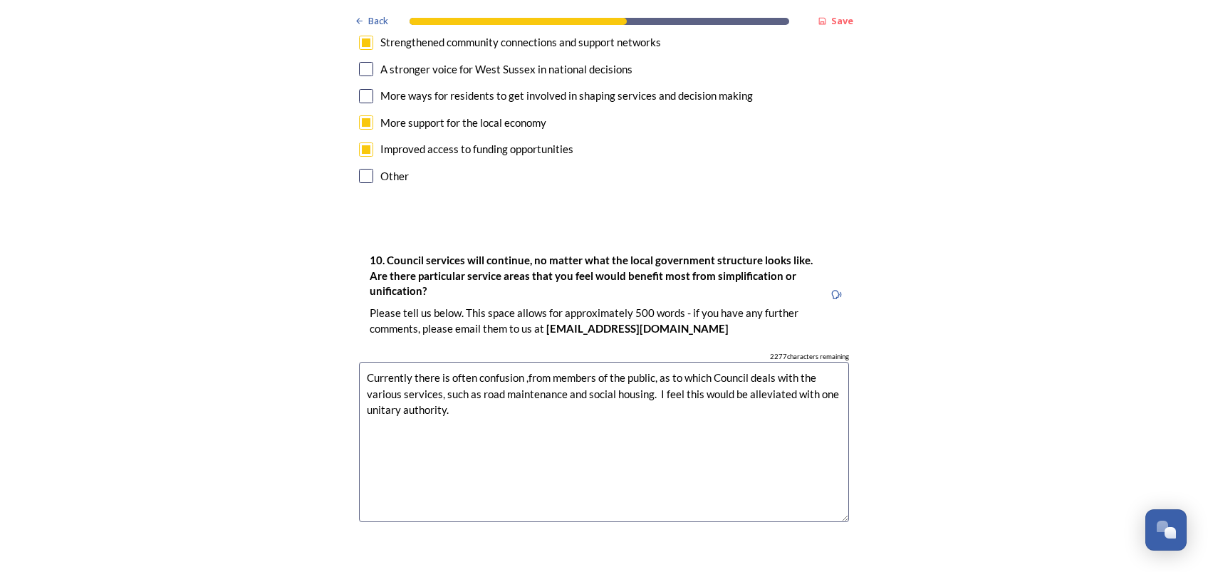
drag, startPoint x: 513, startPoint y: 338, endPoint x: 521, endPoint y: 336, distance: 8.0
click at [514, 362] on textarea "Currently there is often confusion ,from members of the public, as to which Cou…" at bounding box center [604, 442] width 490 height 160
click at [790, 362] on textarea "Currently there is often confusion, from members of the public, as to which Cou…" at bounding box center [604, 442] width 490 height 160
type textarea "Currently there is often confusion, from members of the public, as to which Cou…"
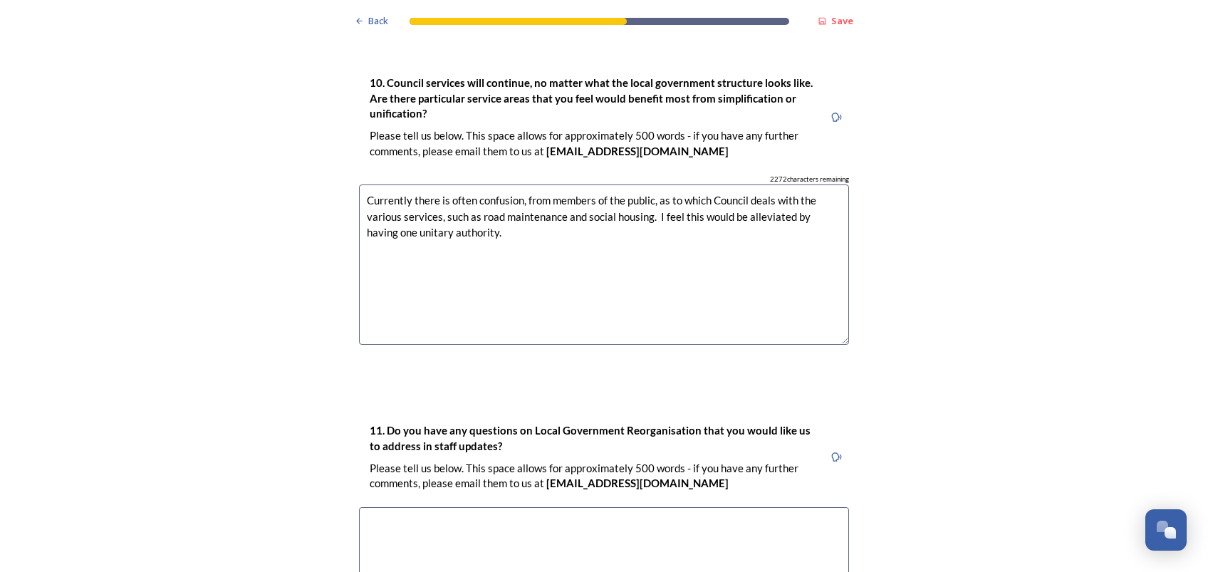
scroll to position [3989, 0]
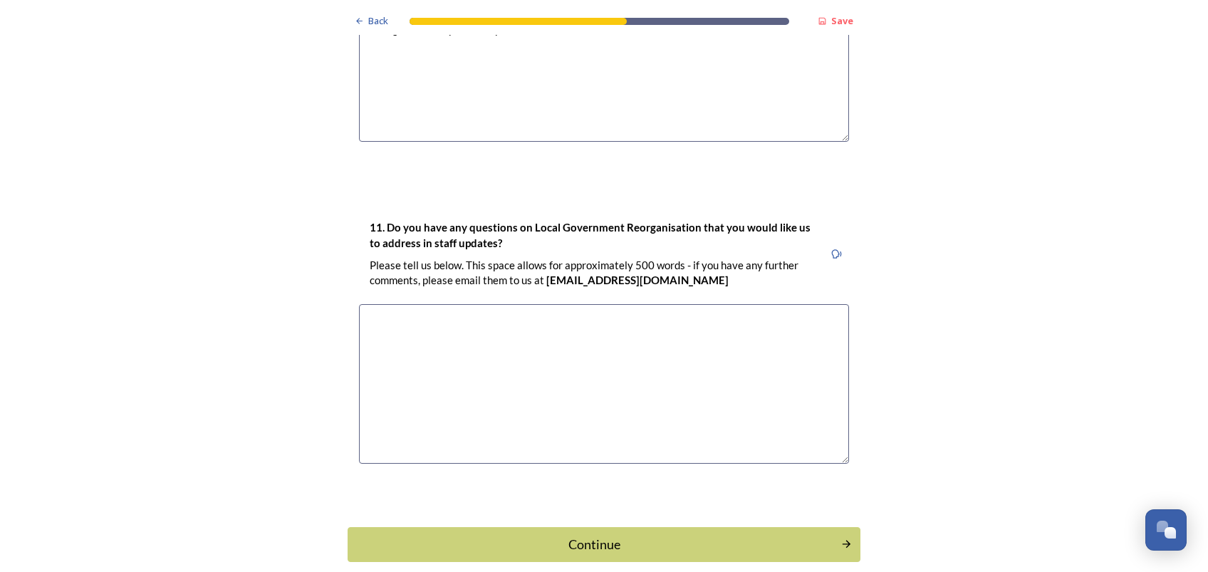
click at [461, 304] on textarea at bounding box center [604, 384] width 490 height 160
type textarea "The proposed benefits of splitting [GEOGRAPHIC_DATA] into two."
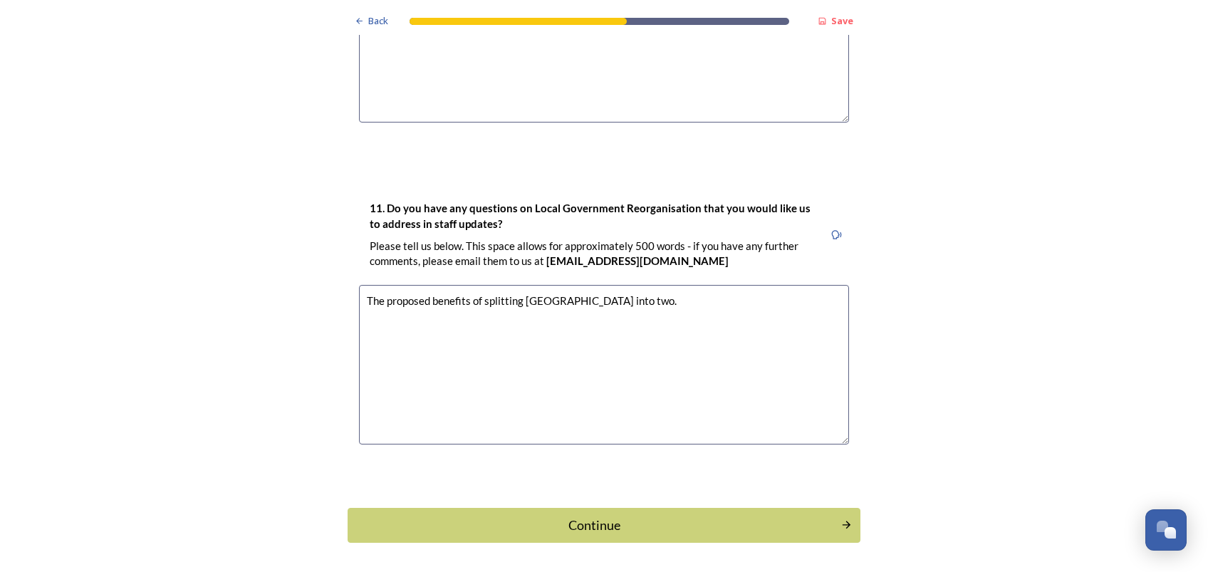
scroll to position [4019, 0]
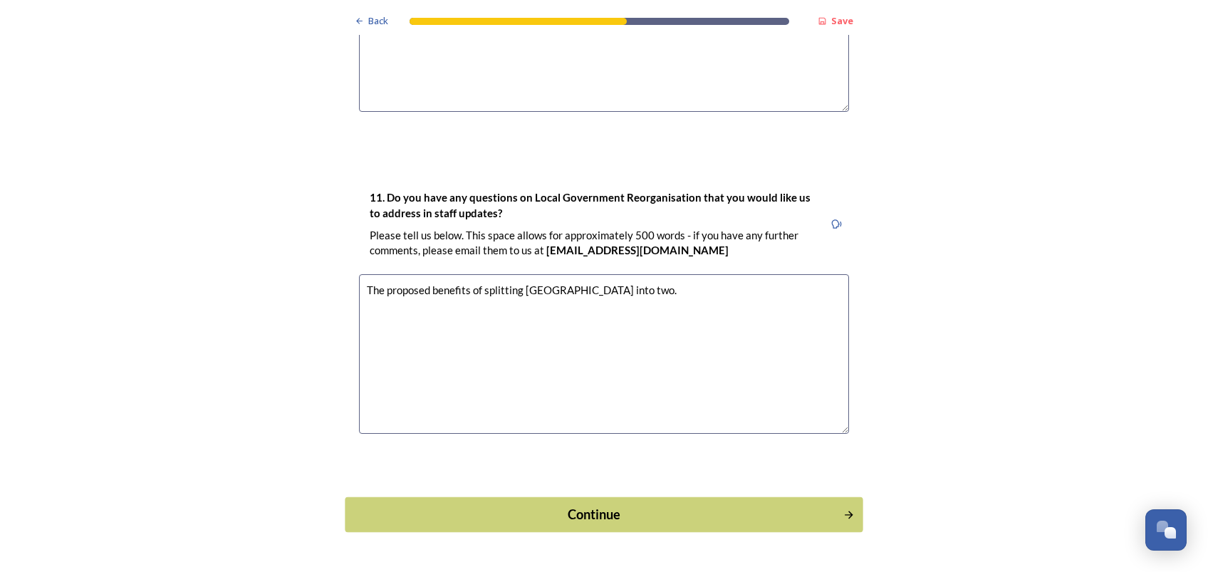
click at [761, 428] on div "Continue" at bounding box center [594, 514] width 482 height 19
